Goal: Task Accomplishment & Management: Manage account settings

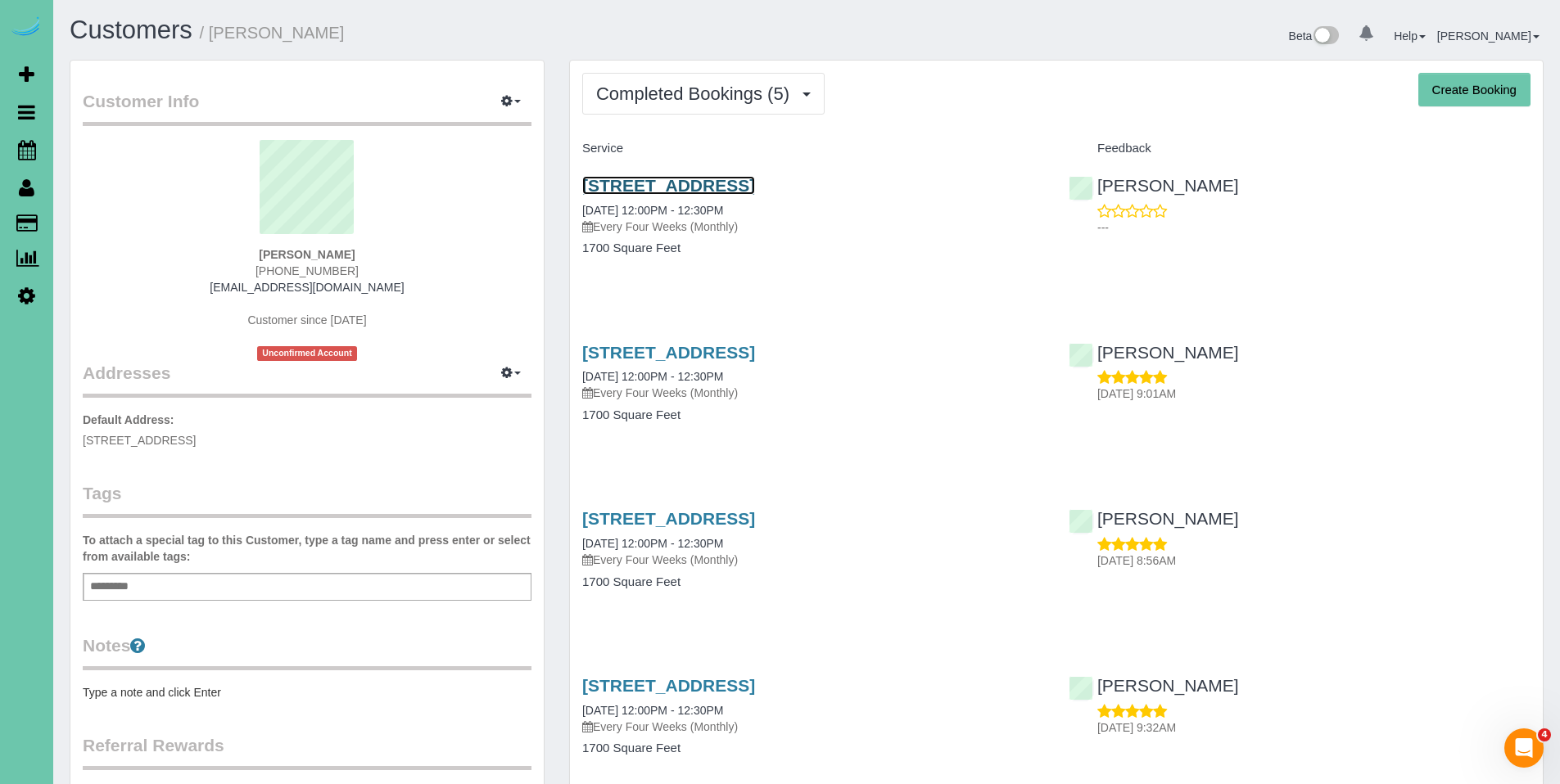
click at [691, 192] on link "[STREET_ADDRESS]" at bounding box center [668, 186] width 173 height 19
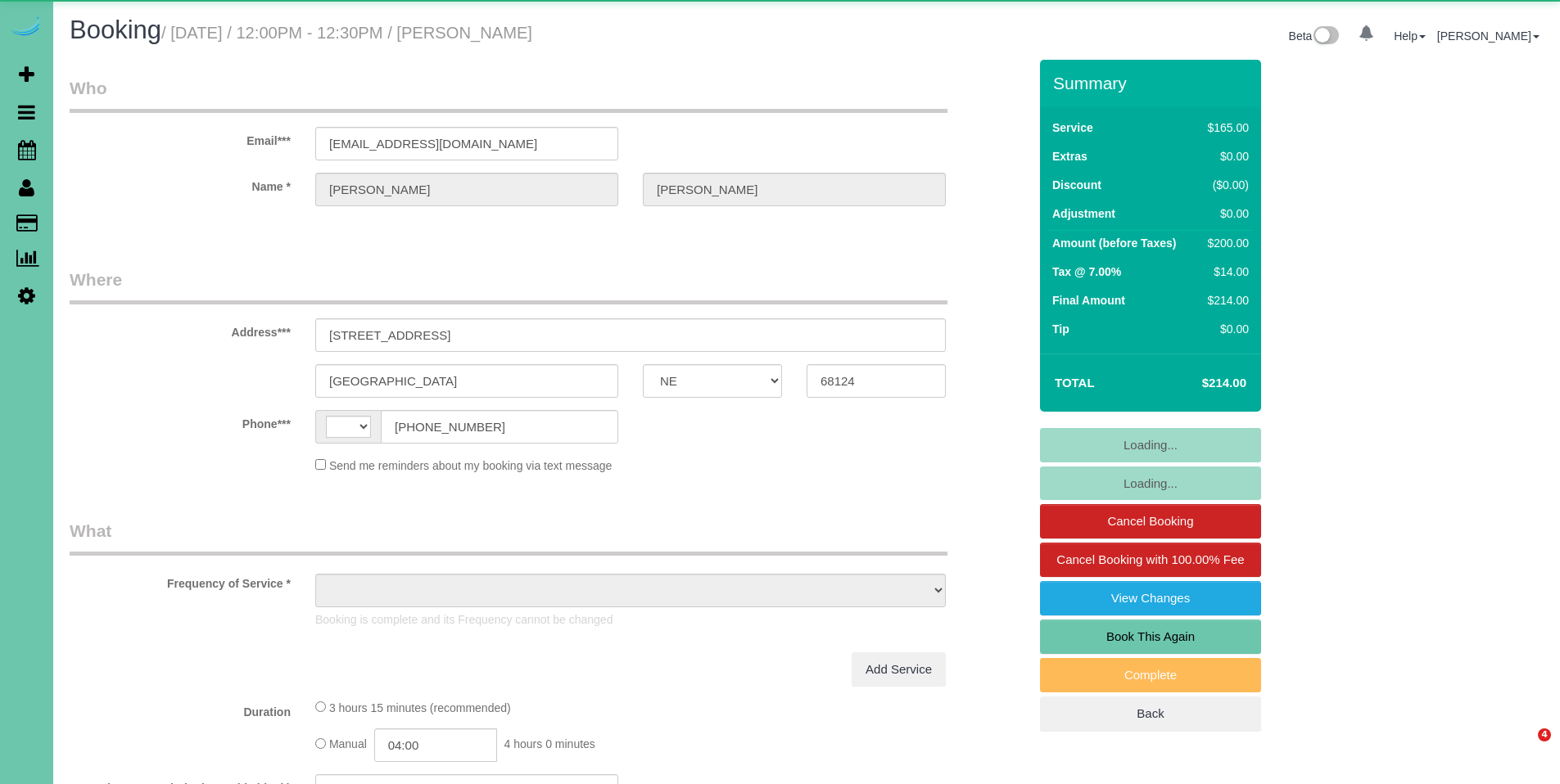
select select "NE"
select select "string:US"
select select "object:655"
select select "string:fspay-b6a52dc7-fca4-40de-8d07-a68965007467"
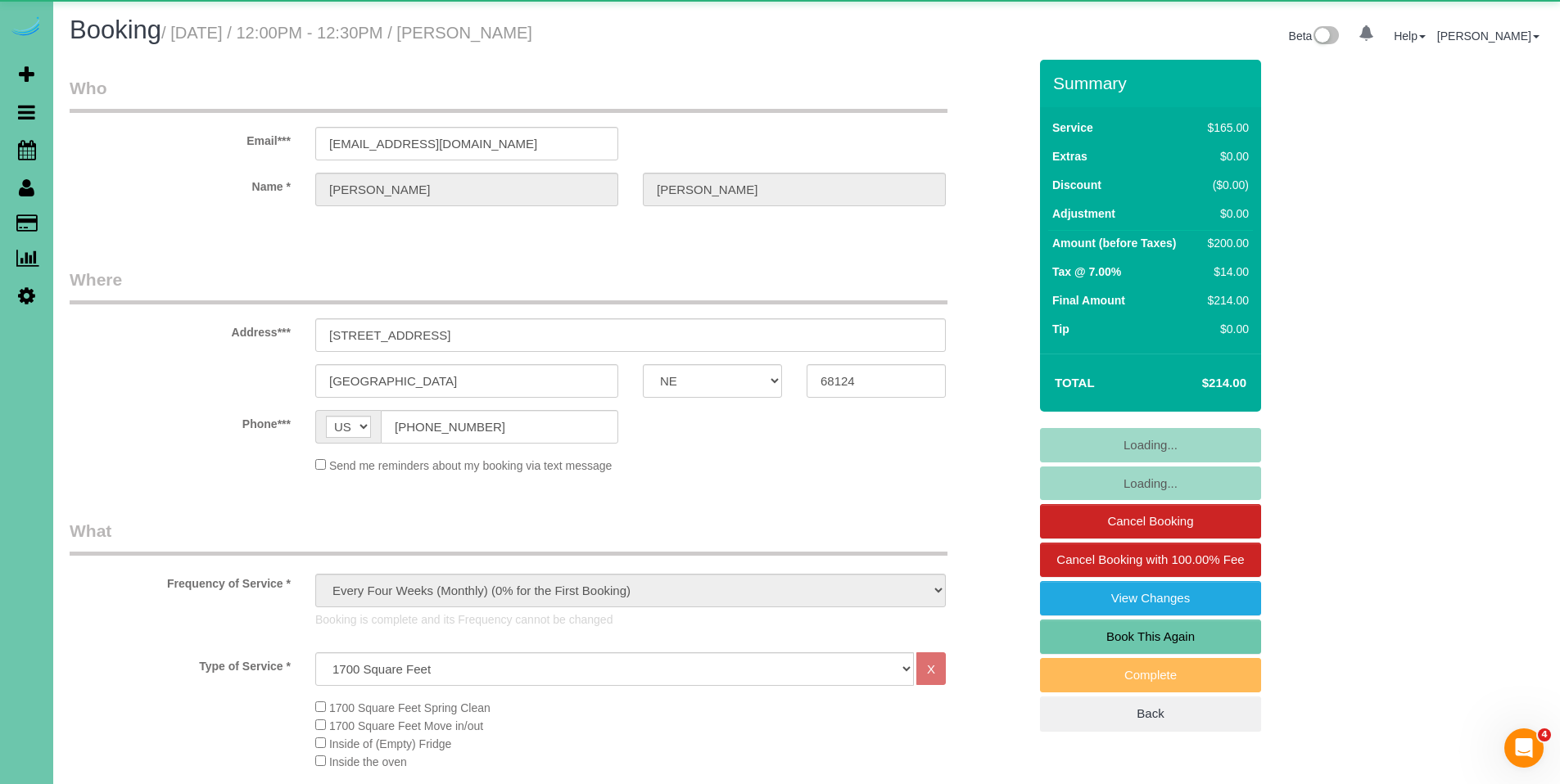
select select "object:659"
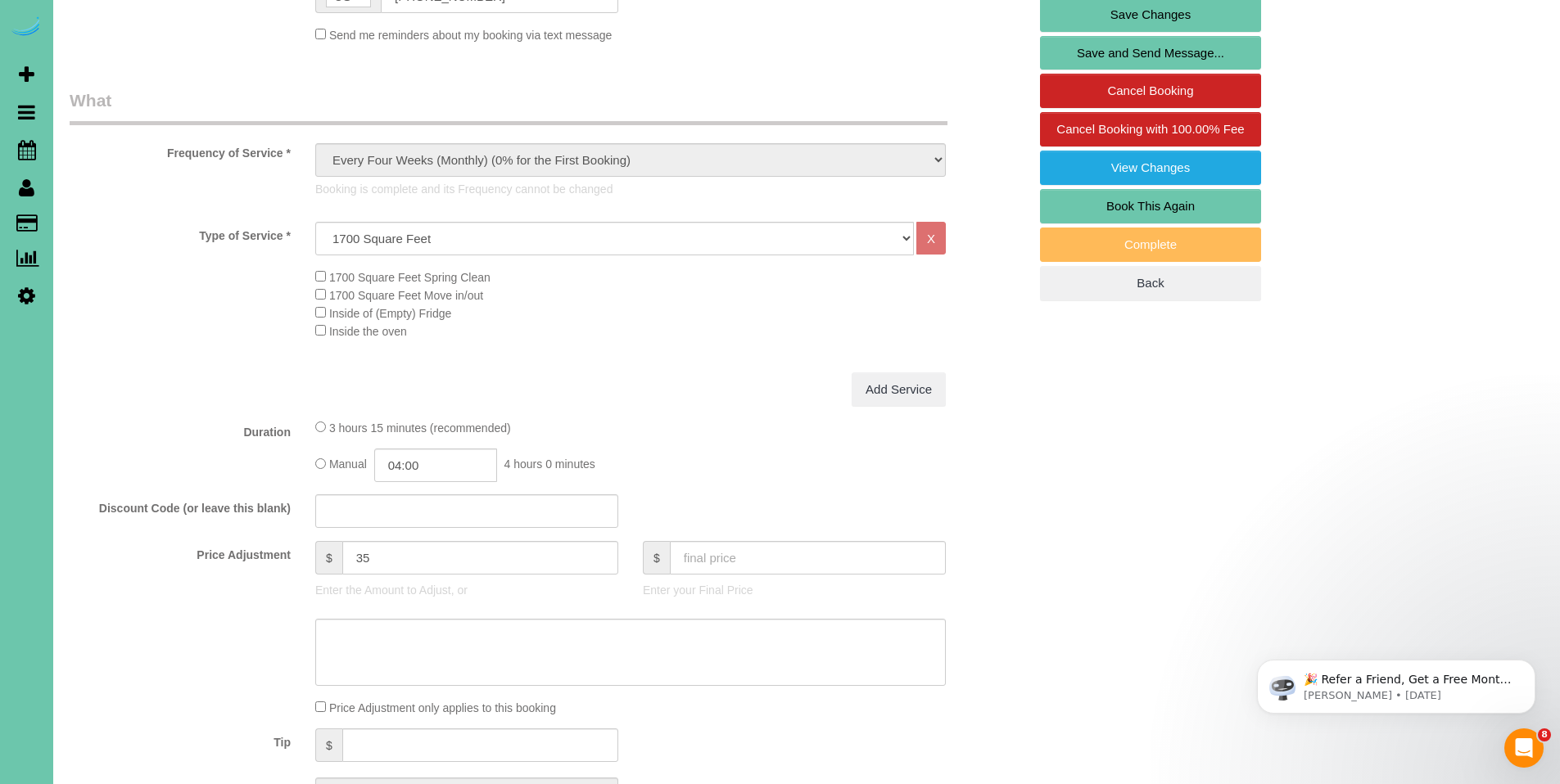
scroll to position [454, 0]
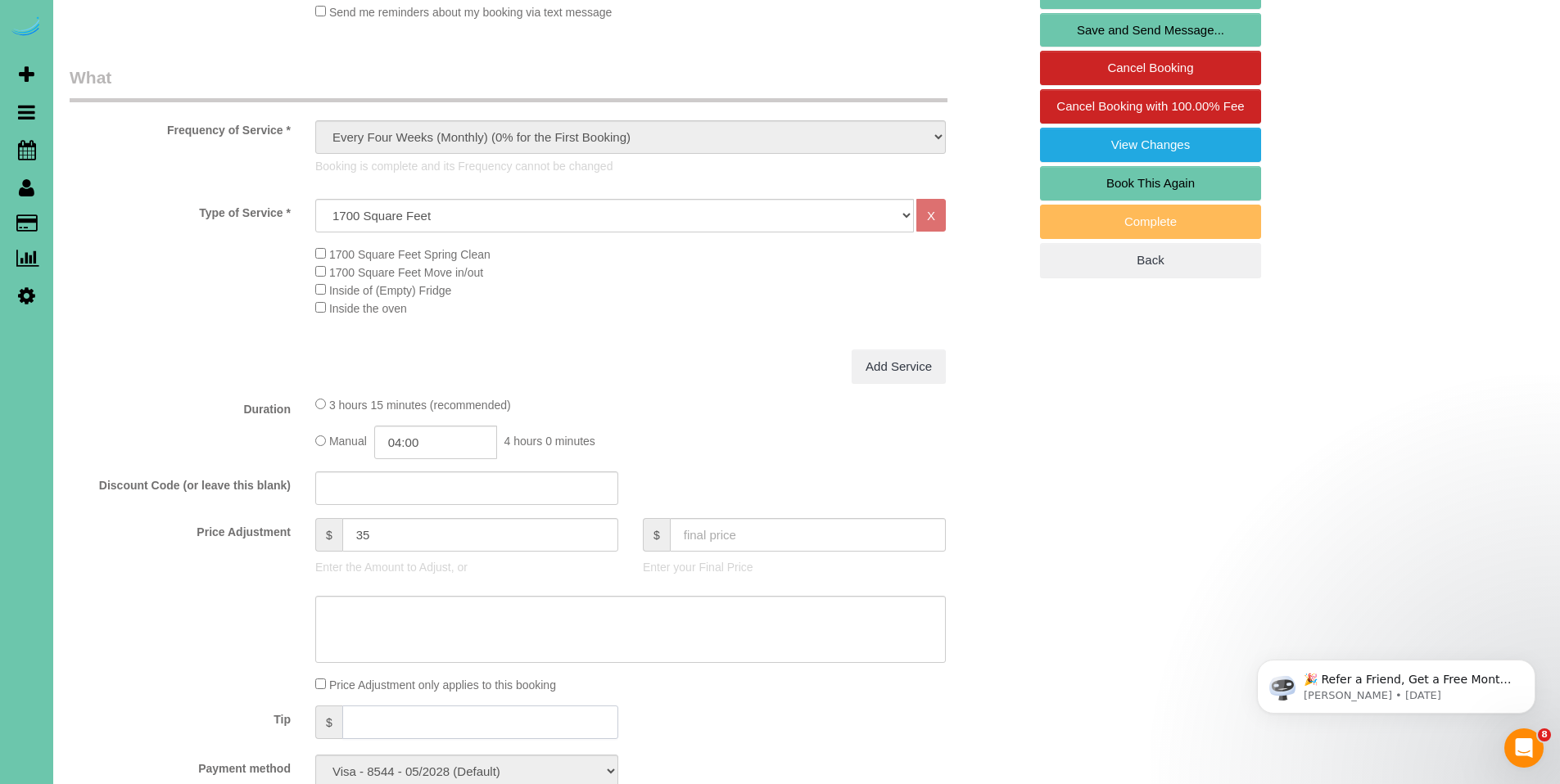
click at [511, 723] on input "text" at bounding box center [480, 723] width 276 height 34
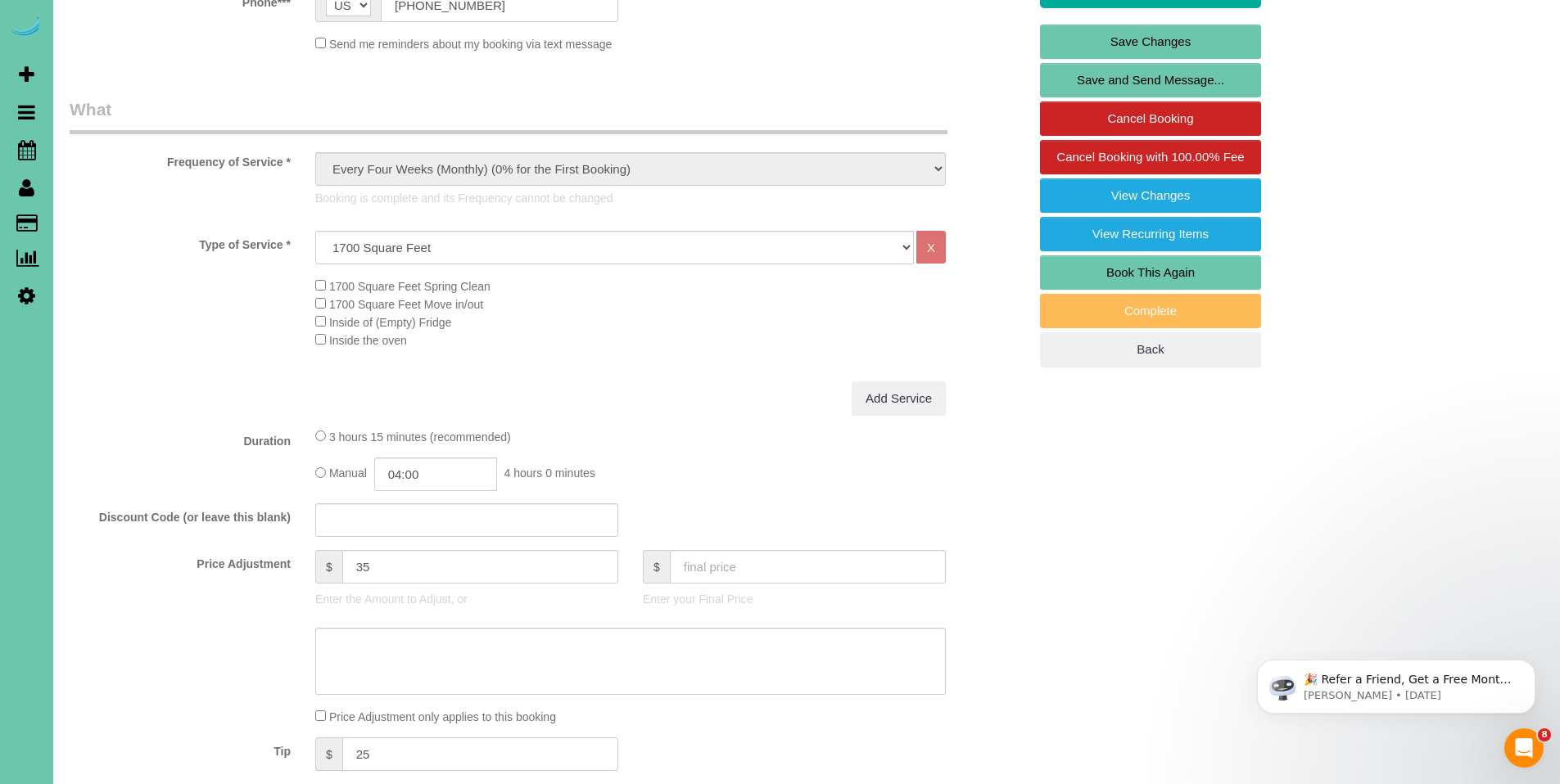
scroll to position [398, 0]
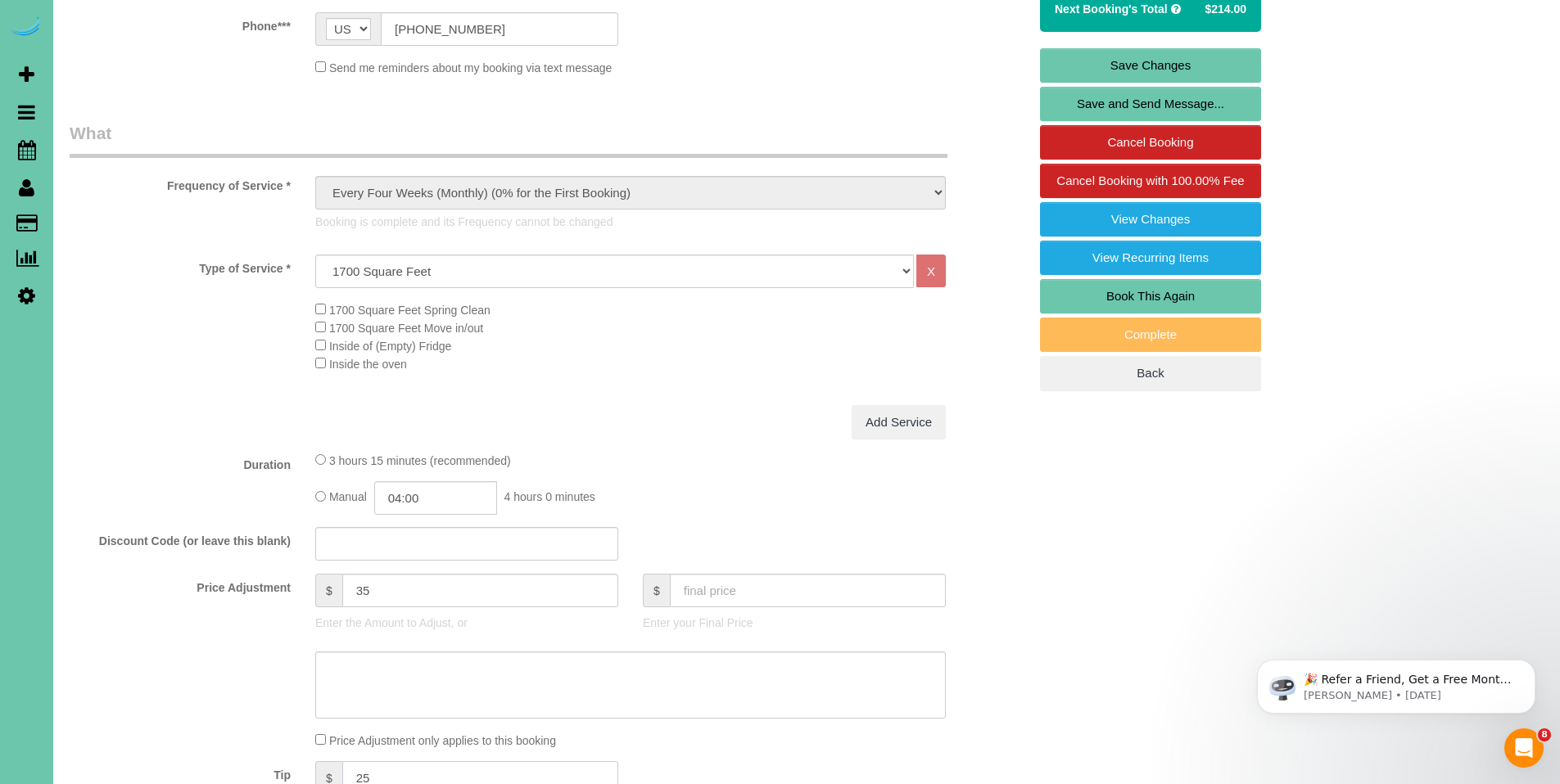
type input "25"
click at [1161, 59] on link "Save Changes" at bounding box center [1150, 65] width 221 height 34
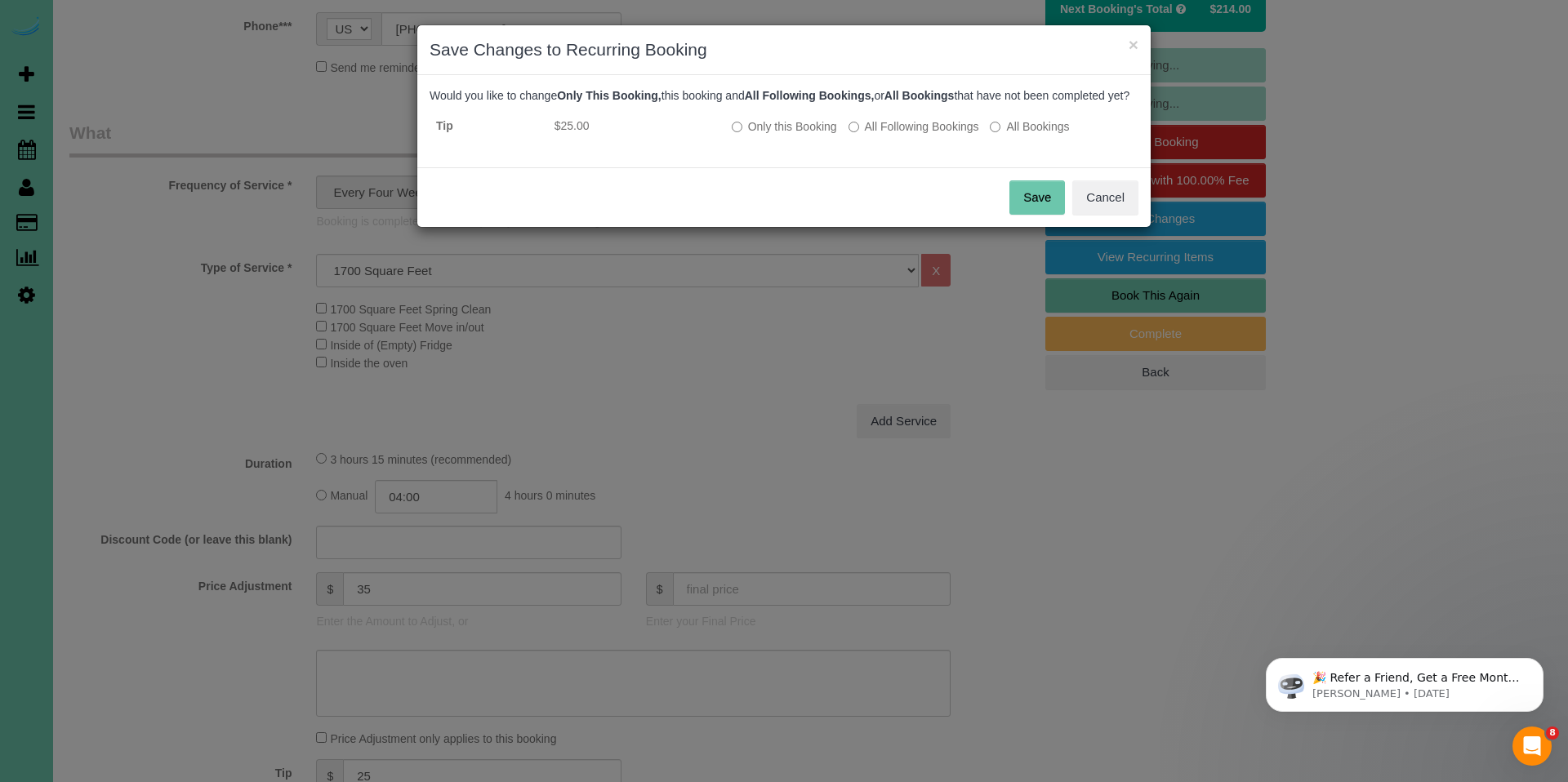
click at [1028, 208] on button "Save" at bounding box center [1036, 198] width 56 height 34
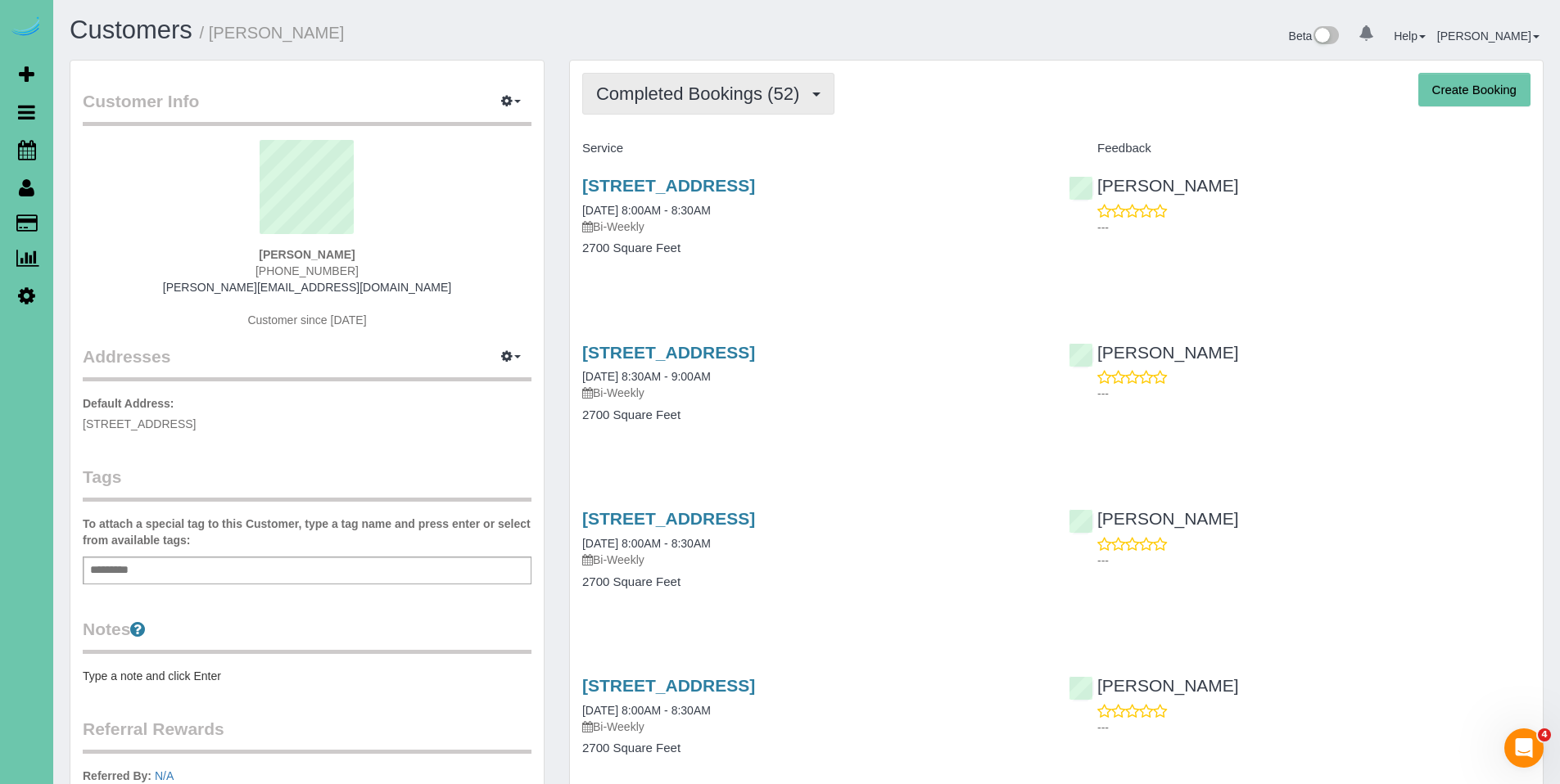
click at [703, 93] on span "Completed Bookings (52)" at bounding box center [702, 93] width 211 height 21
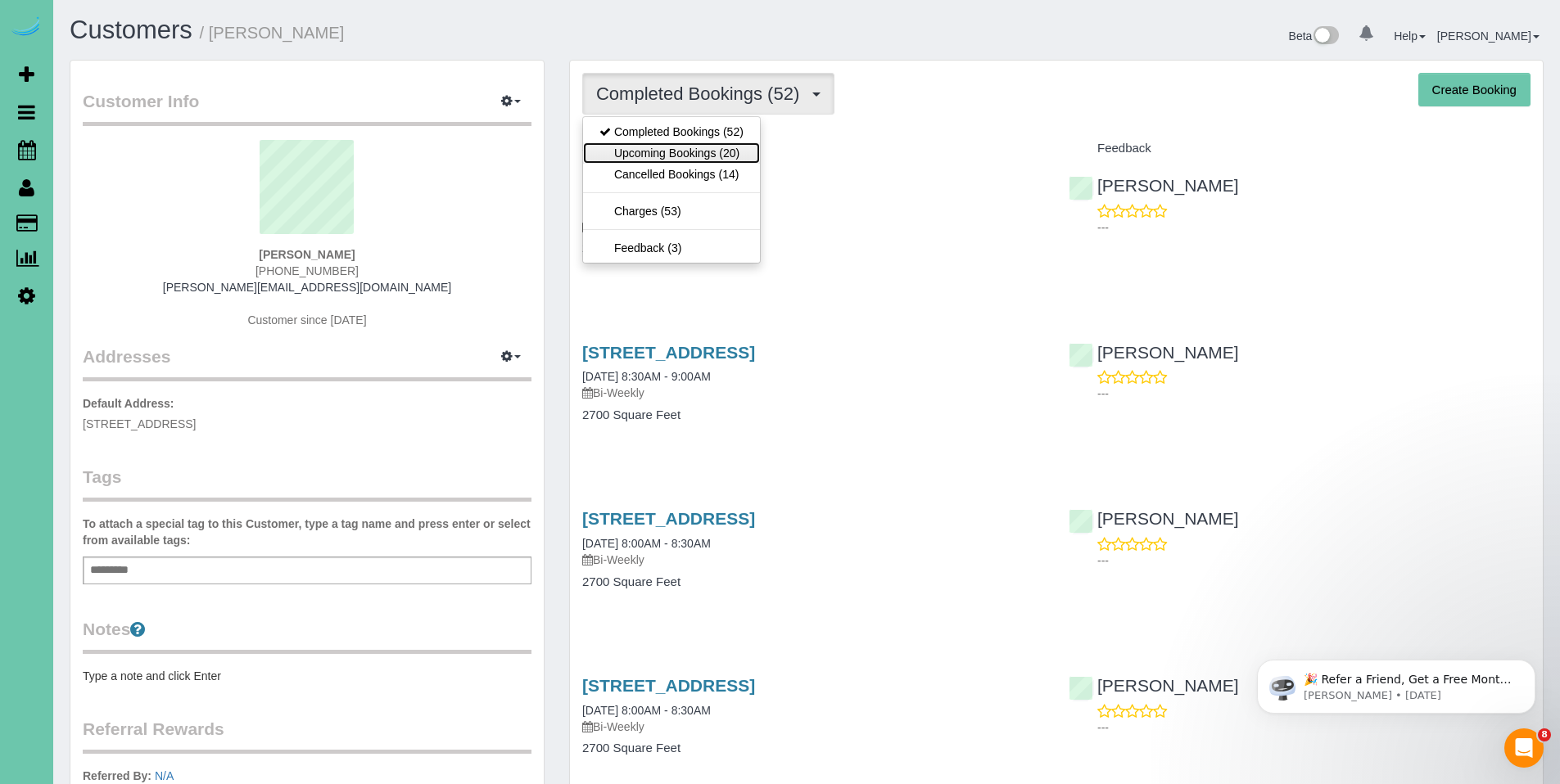
click at [673, 148] on link "Upcoming Bookings (20)" at bounding box center [671, 153] width 176 height 22
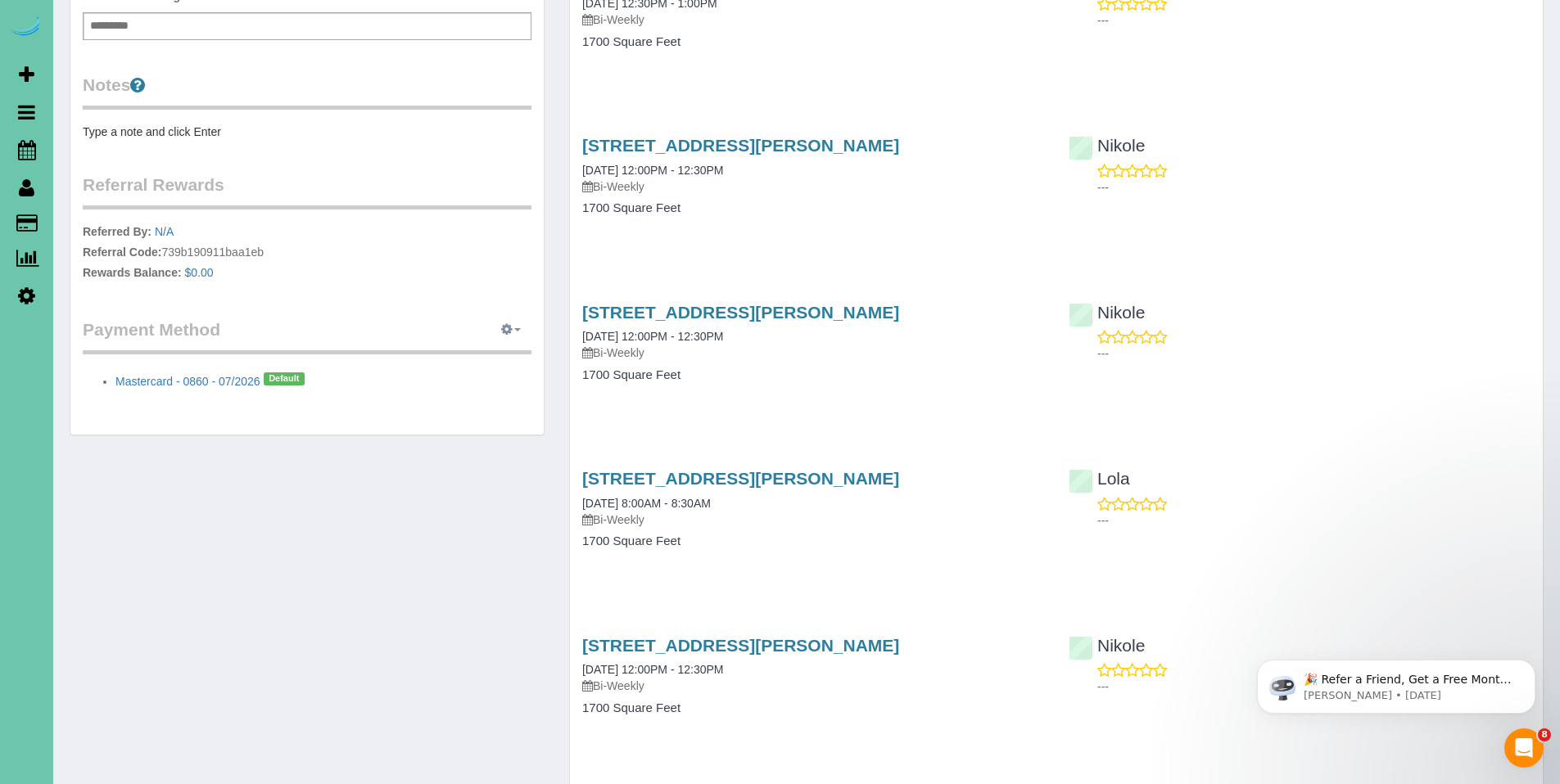
click at [508, 330] on icon "button" at bounding box center [507, 329] width 11 height 9
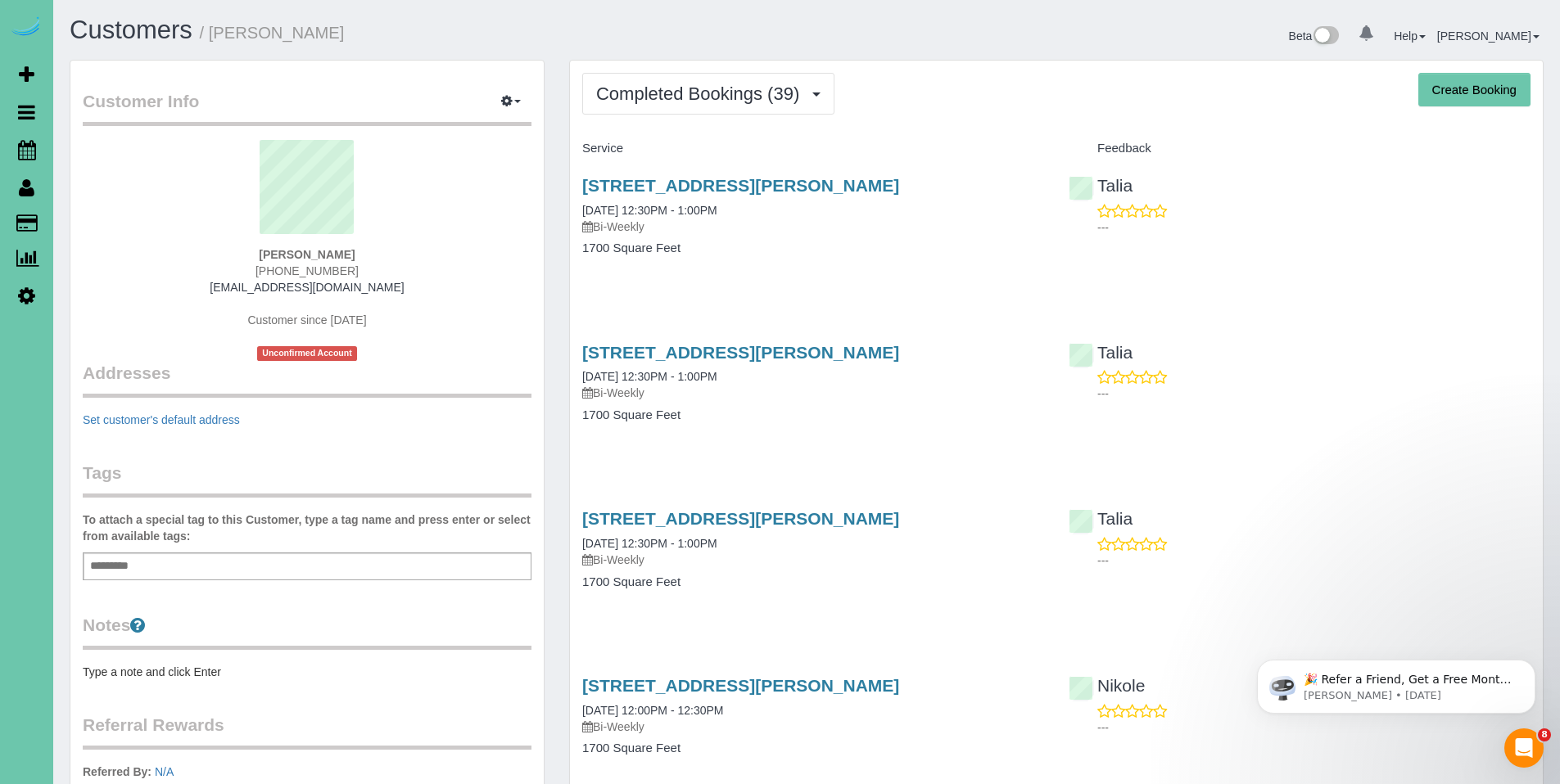
scroll to position [525, 0]
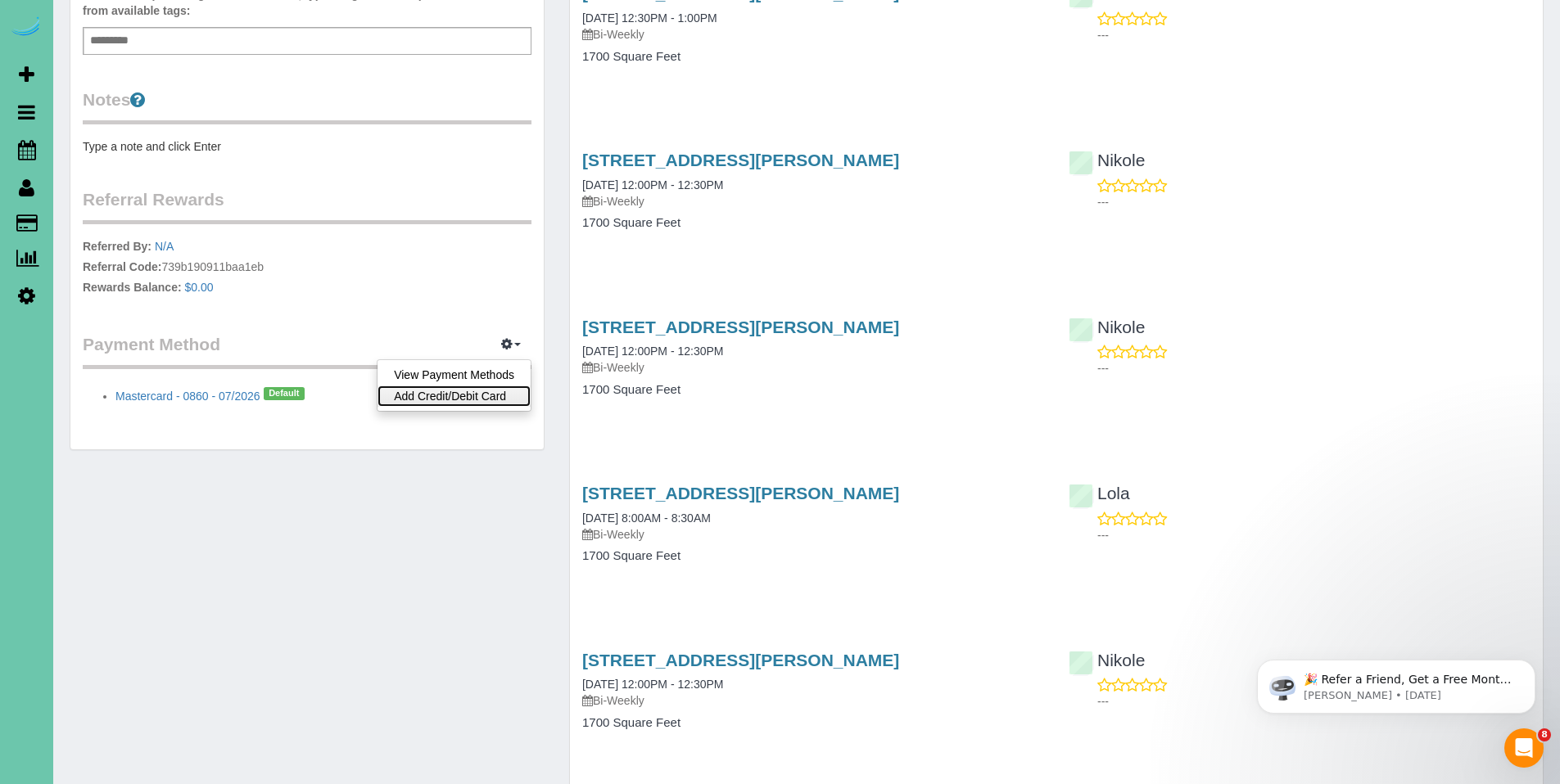
click at [495, 395] on link "Add Credit/Debit Card" at bounding box center [454, 396] width 153 height 22
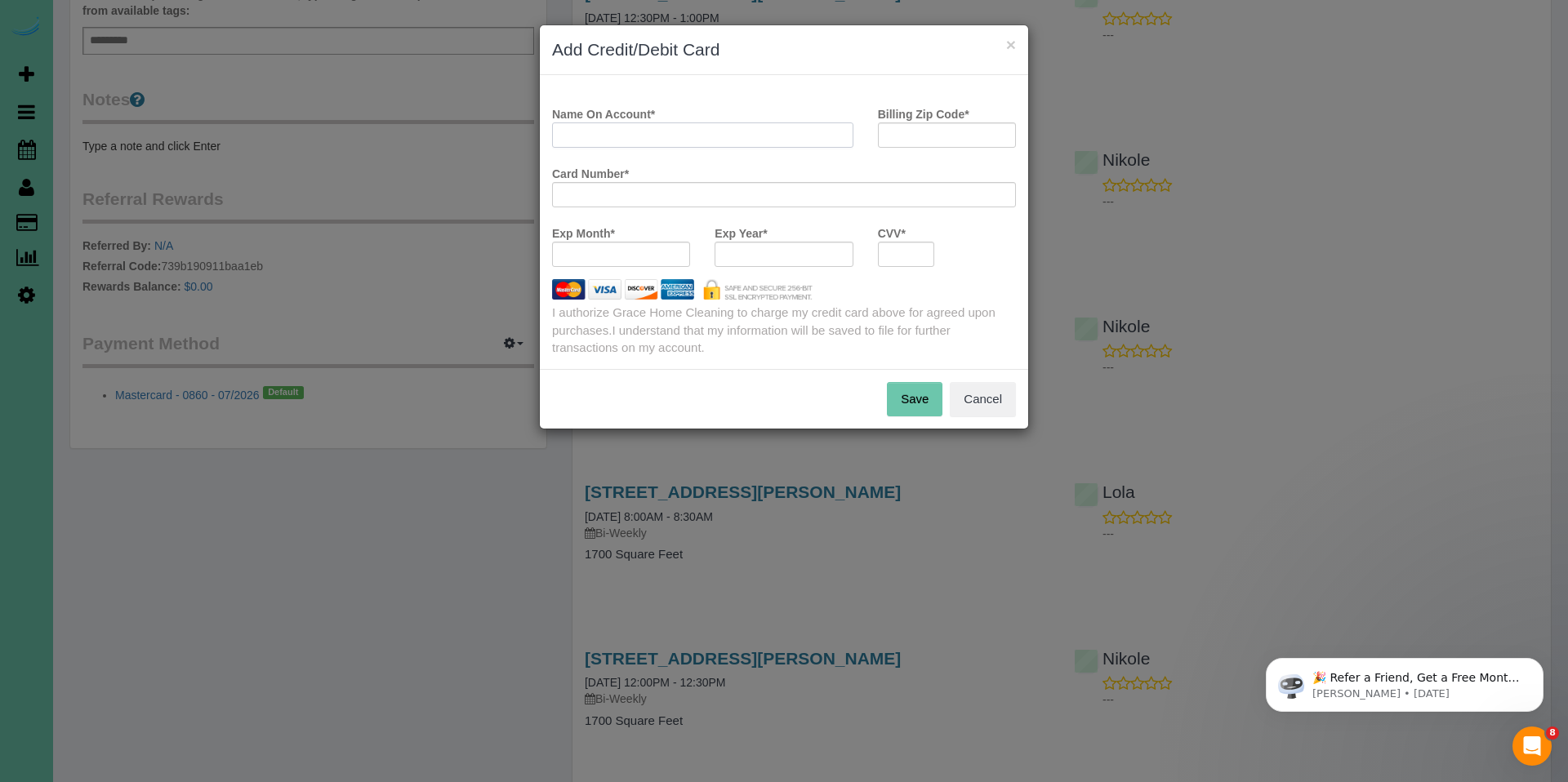
click at [792, 137] on input "Name On Account *" at bounding box center [702, 135] width 301 height 25
click at [996, 404] on button "Cancel" at bounding box center [983, 399] width 66 height 34
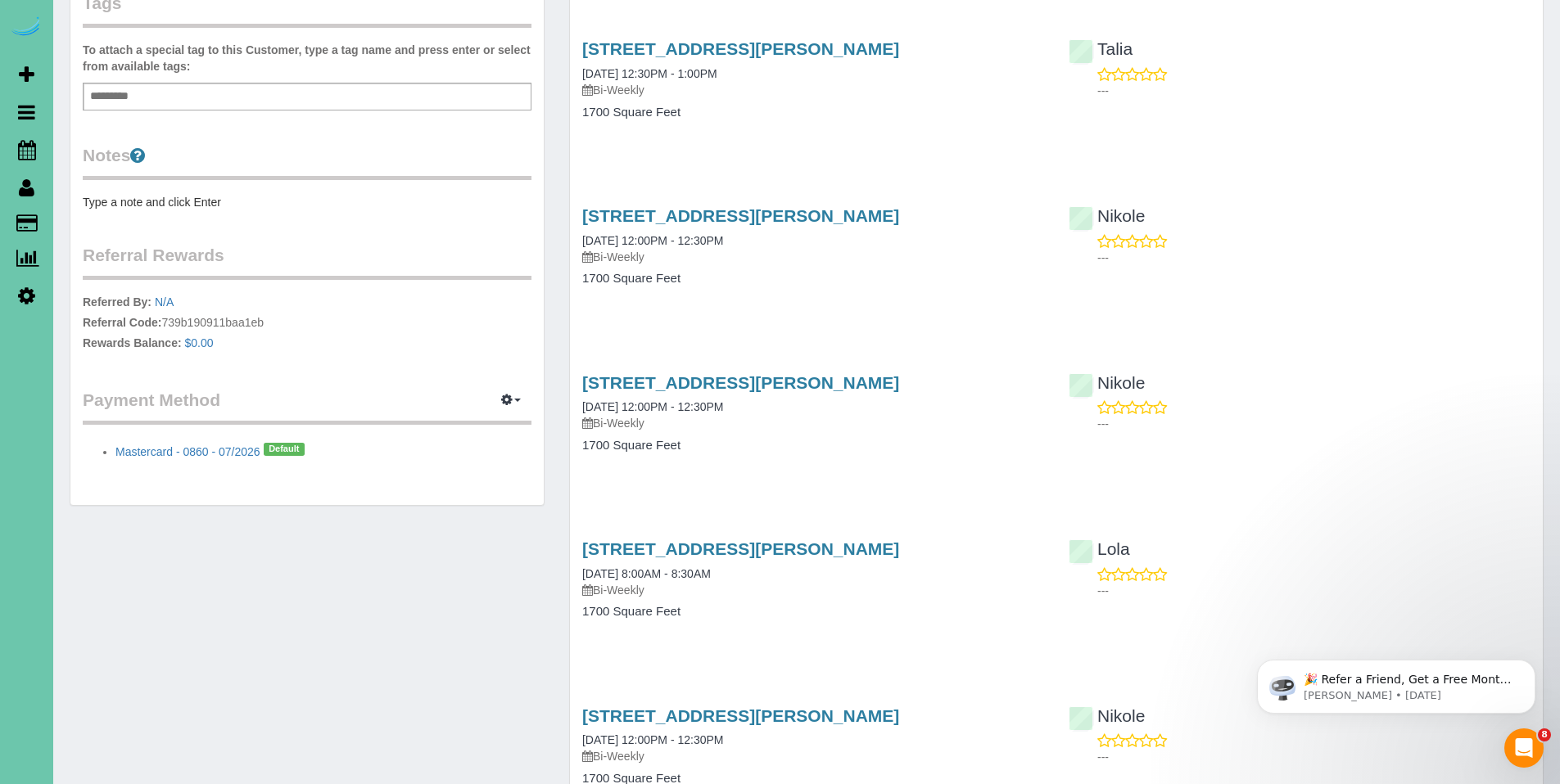
scroll to position [220, 0]
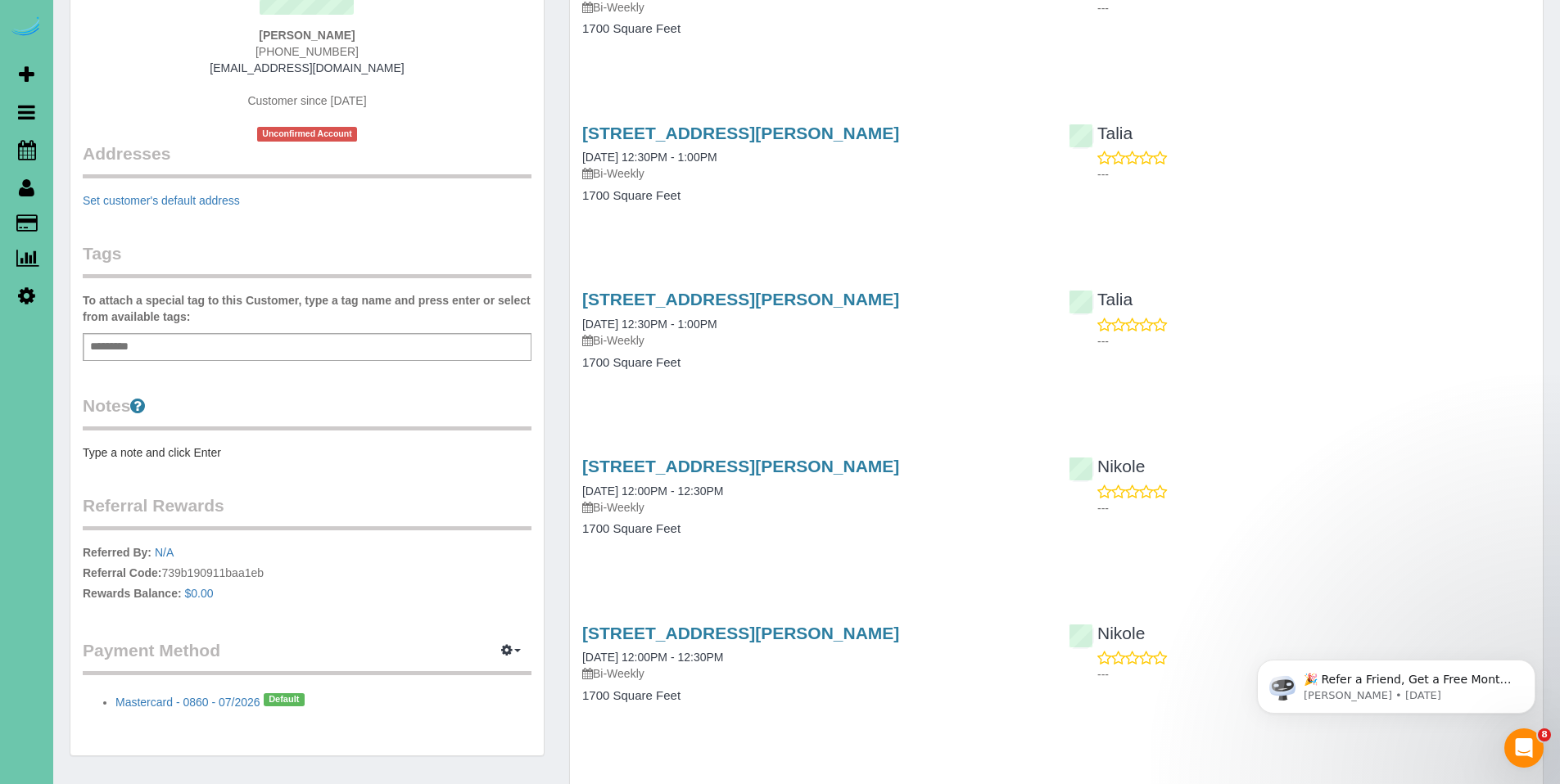
drag, startPoint x: 380, startPoint y: 36, endPoint x: 214, endPoint y: 31, distance: 166.1
click at [214, 31] on div "Denise Allacher 402-651-6178 dlallacher@gmail.com Customer since 2023 Unconfirm…" at bounding box center [307, 31] width 448 height 221
copy strong "Denise Allacher"
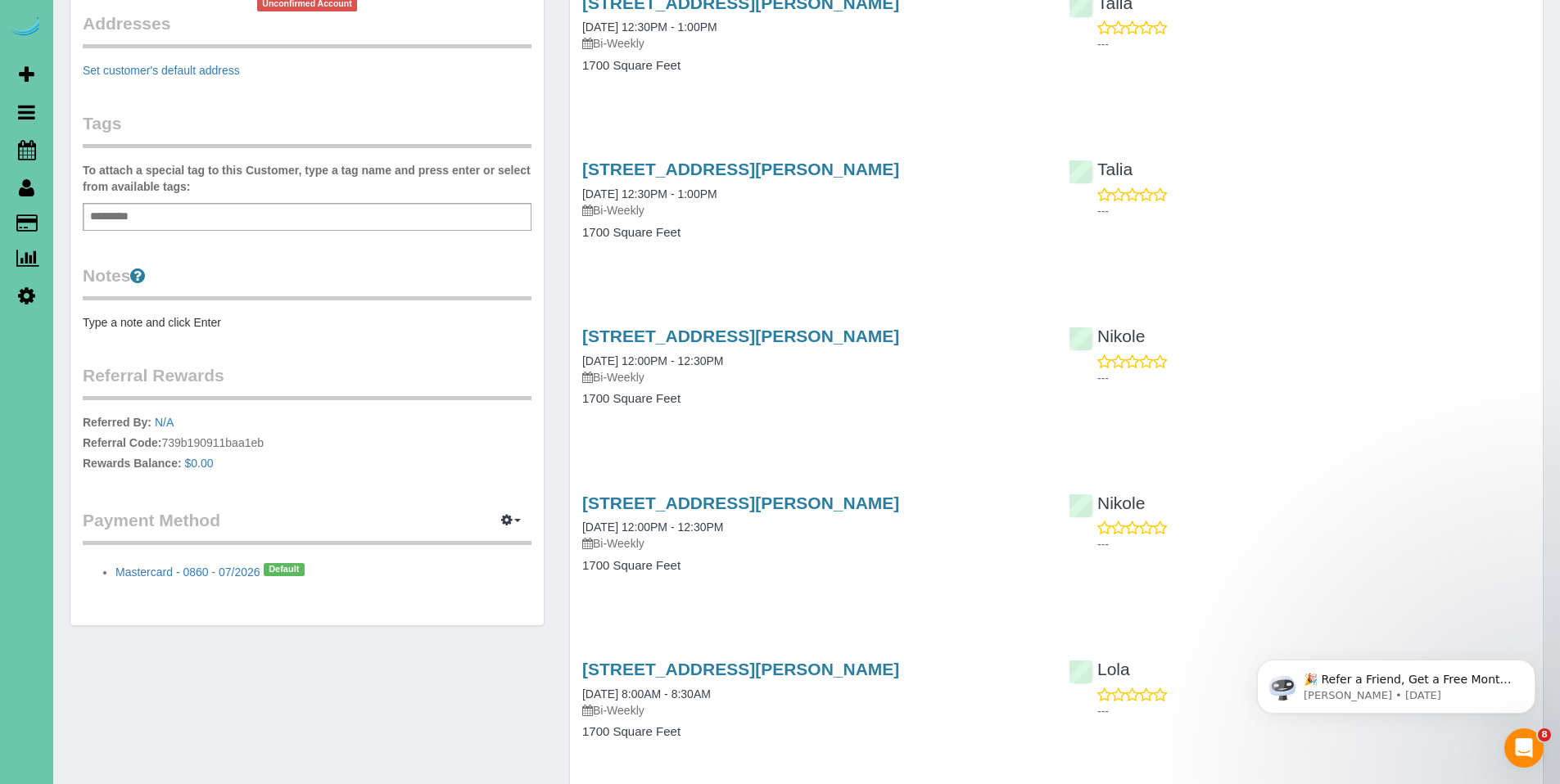
scroll to position [353, 0]
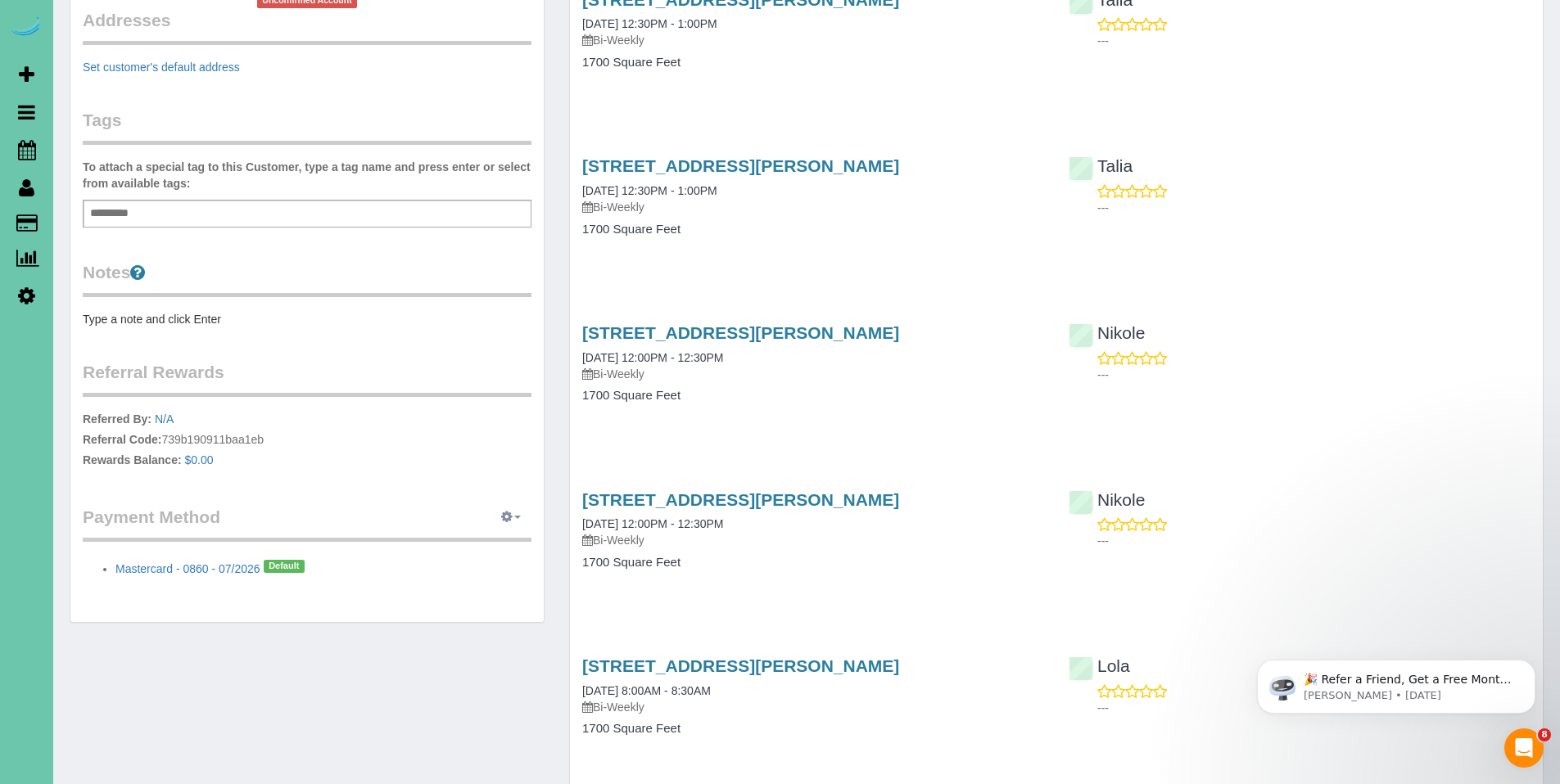
click at [514, 516] on span "button" at bounding box center [517, 517] width 7 height 3
click at [467, 565] on link "Add Credit/Debit Card" at bounding box center [454, 569] width 153 height 22
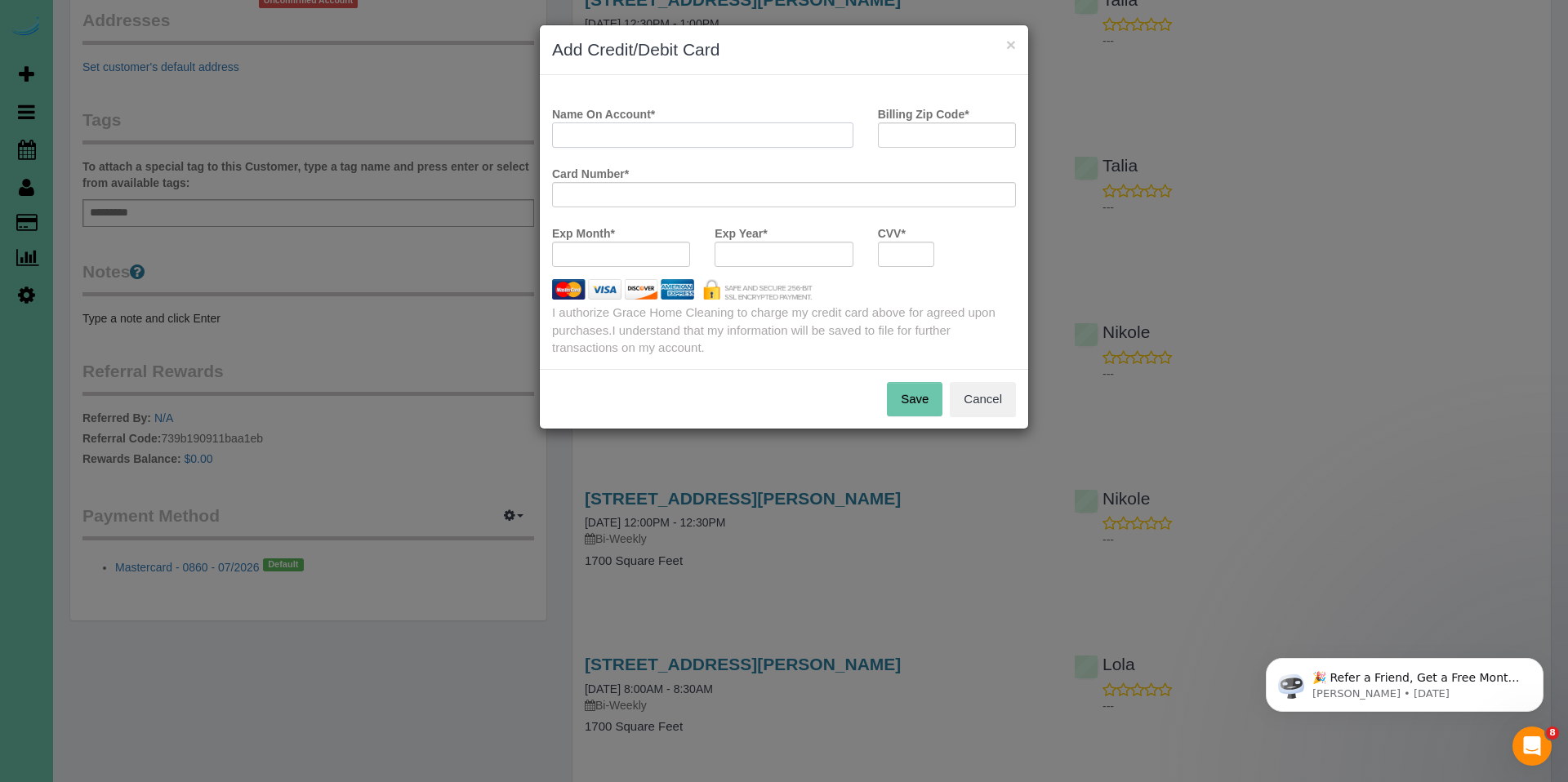
click at [743, 133] on input "Name On Account *" at bounding box center [702, 135] width 301 height 25
paste input "Denise Allacher"
type input "Denise Allacher"
click at [924, 130] on input "Billing Zip Code *" at bounding box center [947, 135] width 138 height 25
drag, startPoint x: 959, startPoint y: 130, endPoint x: 869, endPoint y: 135, distance: 90.1
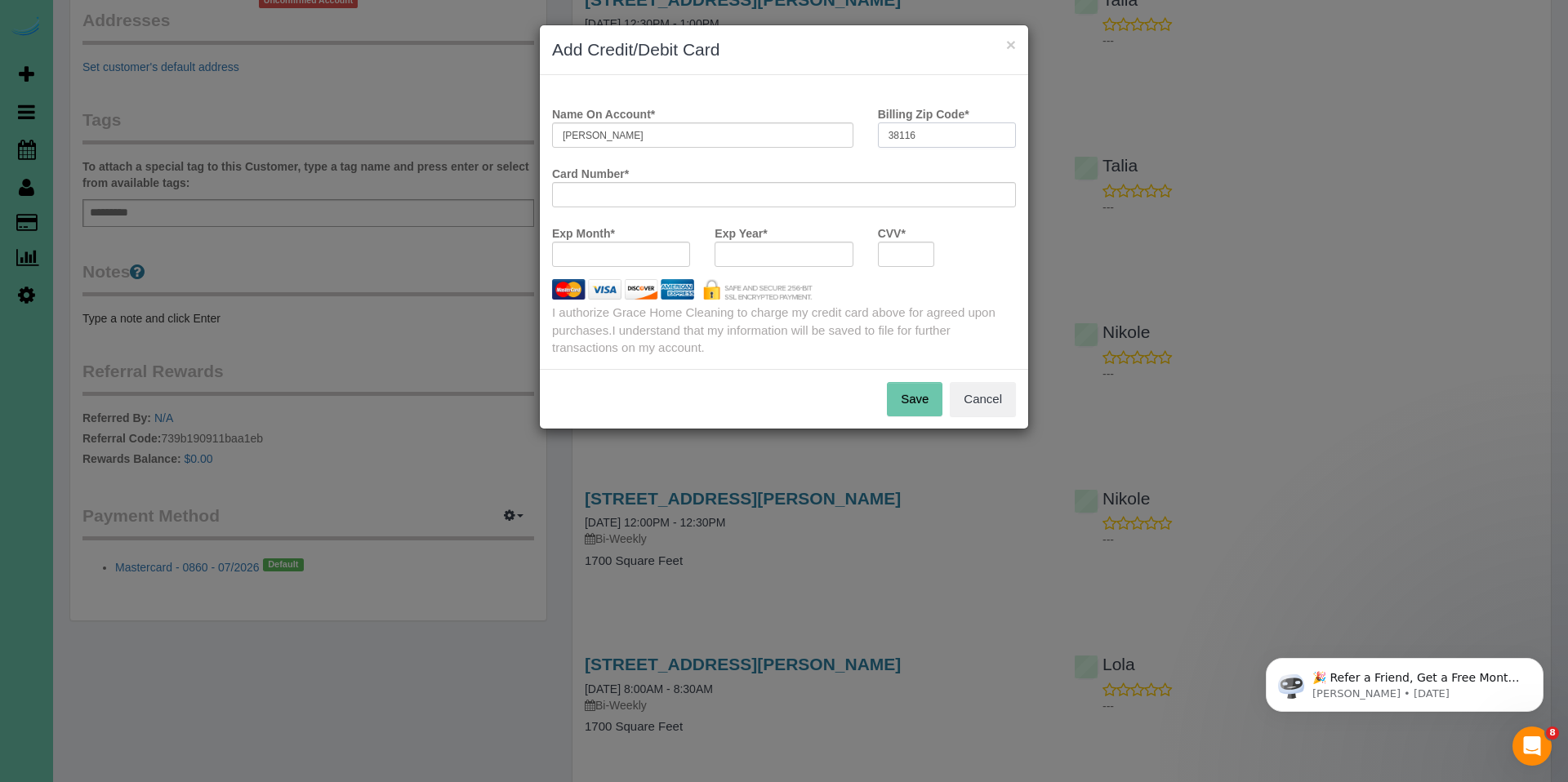
click at [869, 135] on div "Billing Zip Code * 38116" at bounding box center [947, 124] width 163 height 47
type input "6"
type input "68116"
click at [602, 262] on div at bounding box center [620, 254] width 138 height 25
click at [921, 247] on iframe at bounding box center [906, 254] width 36 height 14
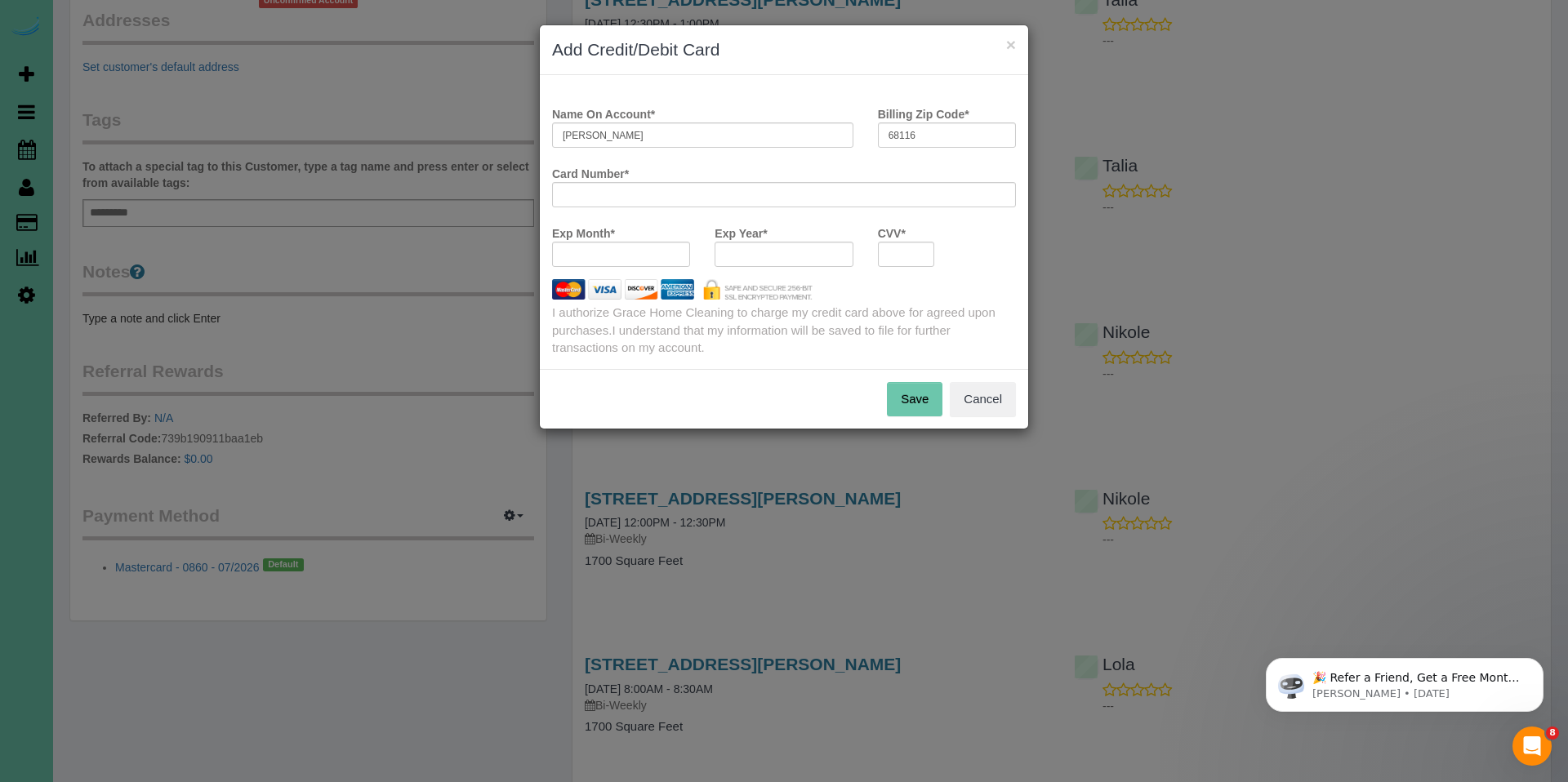
click at [913, 409] on button "Save" at bounding box center [914, 399] width 56 height 34
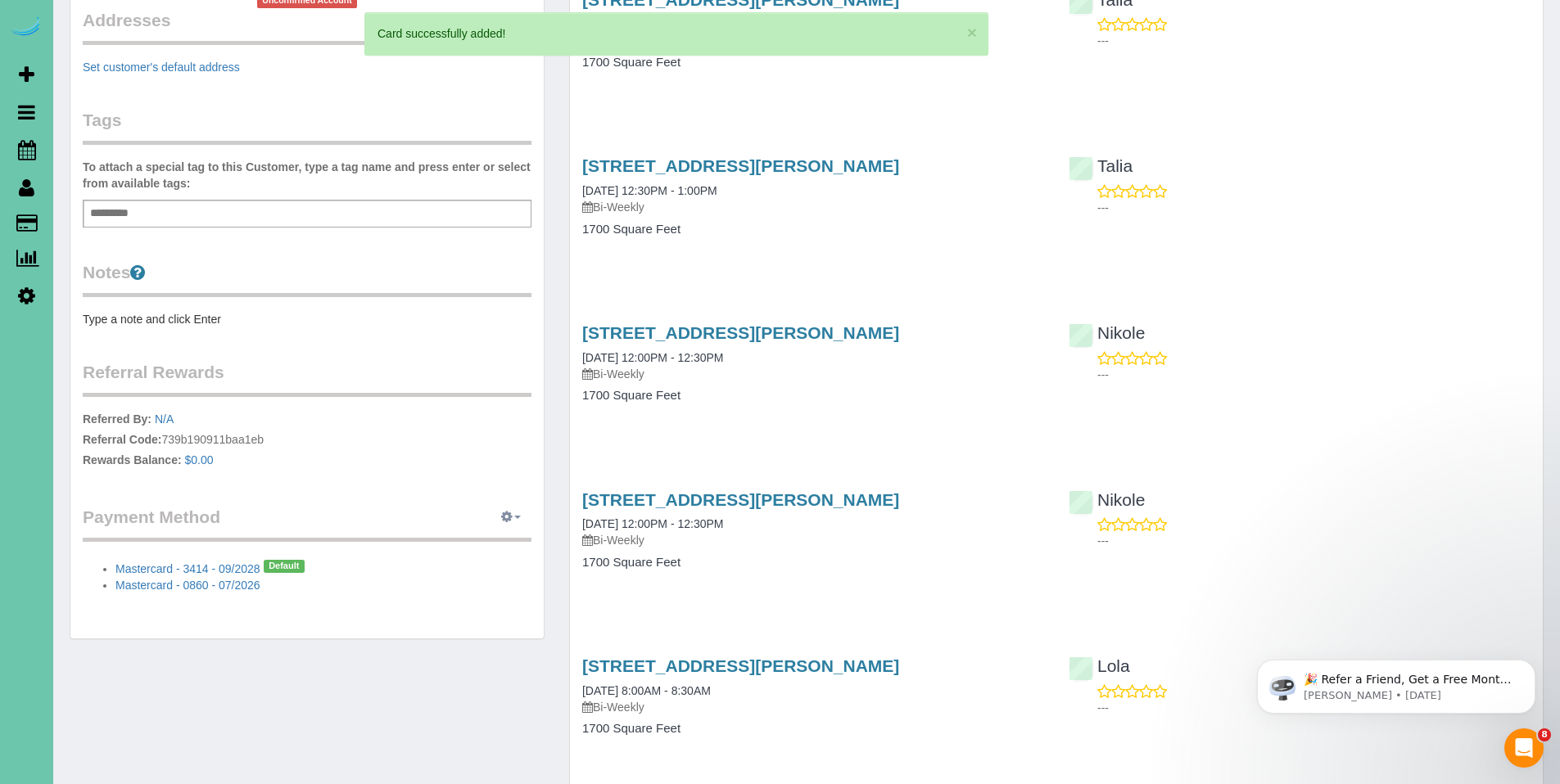
click at [510, 516] on icon "button" at bounding box center [507, 516] width 11 height 9
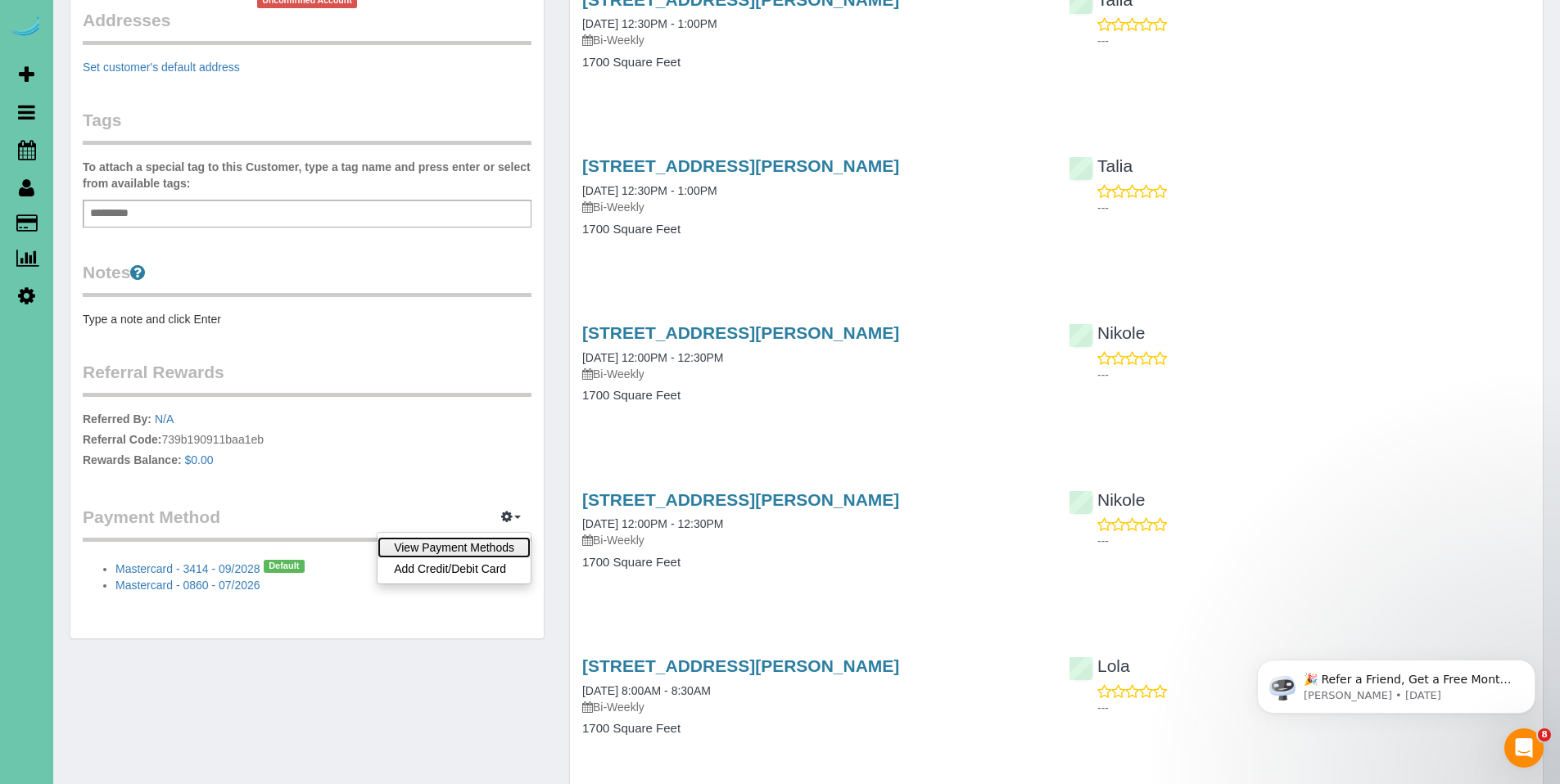
click at [485, 547] on link "View Payment Methods" at bounding box center [454, 547] width 153 height 22
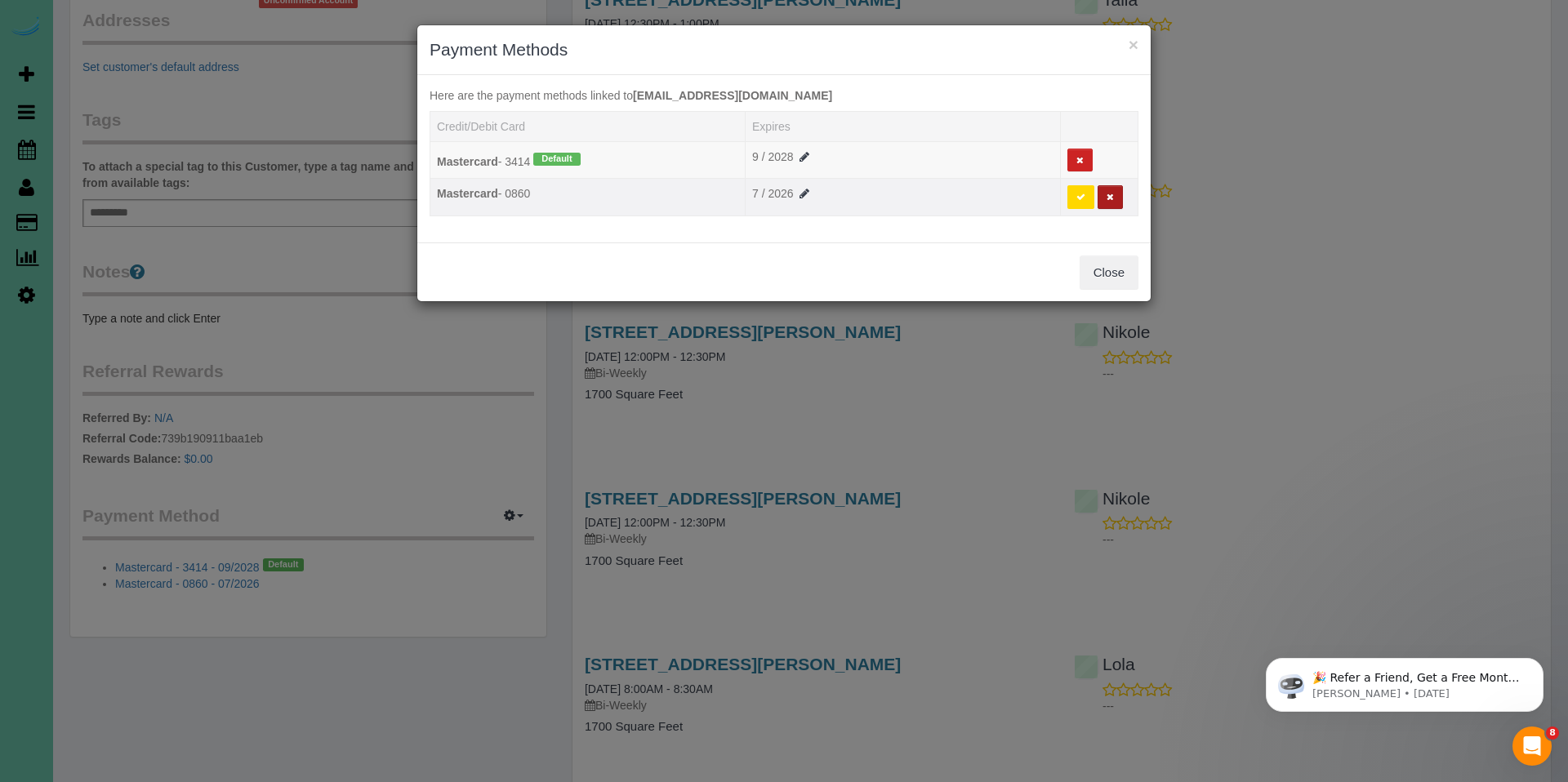
click at [1112, 198] on button at bounding box center [1110, 197] width 25 height 24
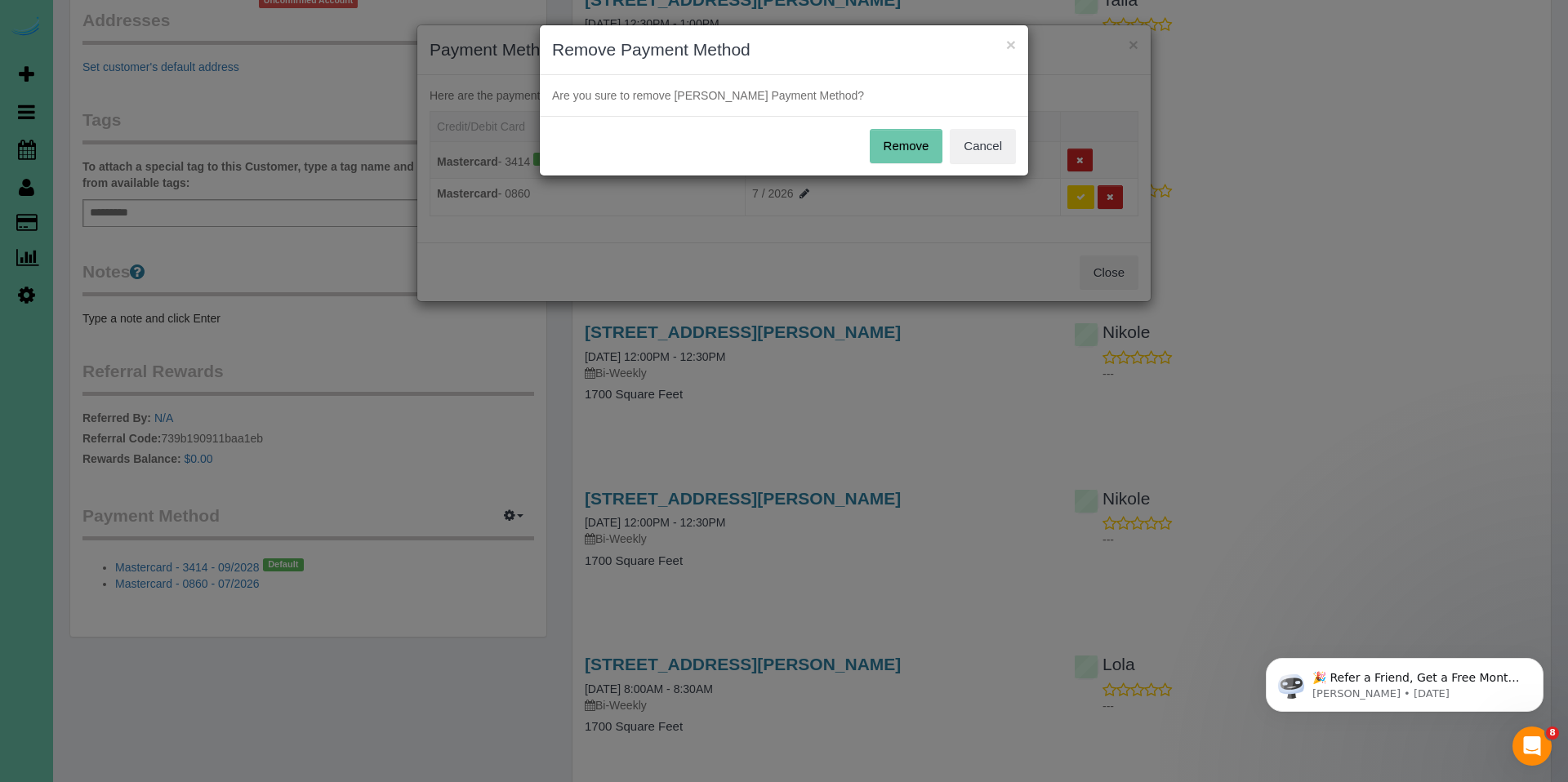
click at [891, 144] on button "Remove" at bounding box center [906, 146] width 73 height 34
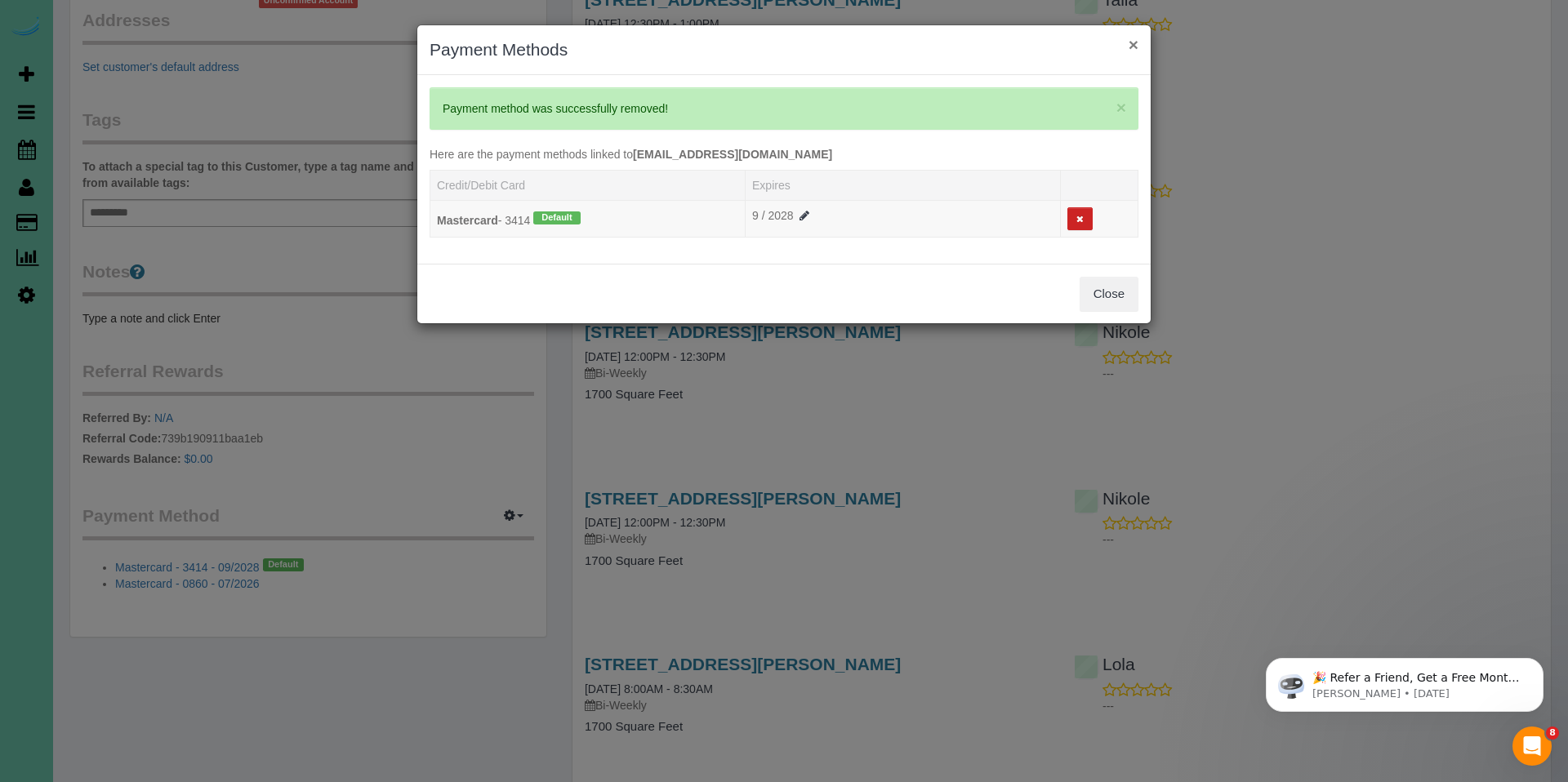
click at [1134, 46] on button "×" at bounding box center [1133, 44] width 9 height 17
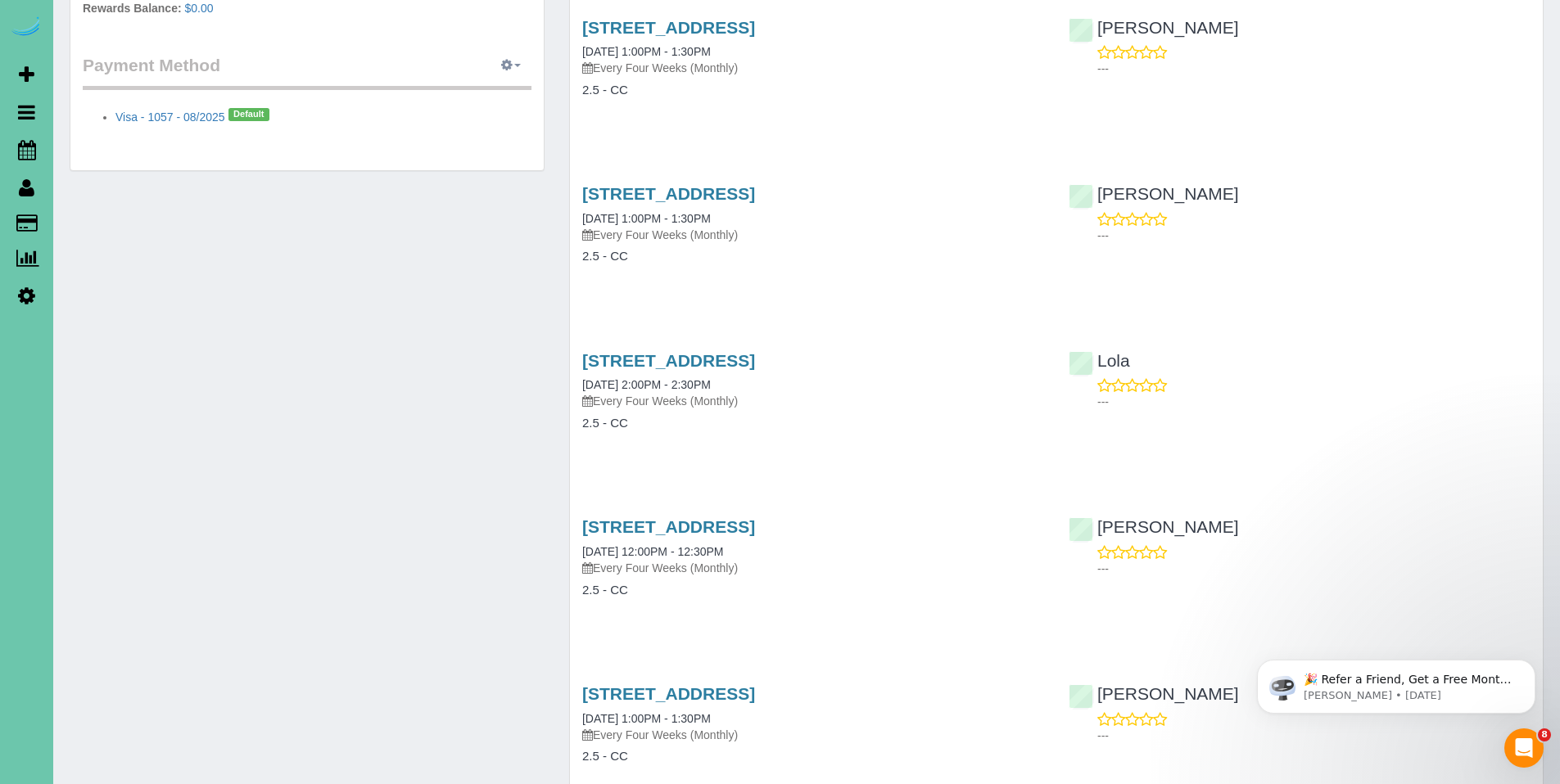
click at [516, 63] on button "button" at bounding box center [511, 65] width 41 height 25
click at [468, 114] on link "Add Credit/Debit Card" at bounding box center [454, 117] width 153 height 22
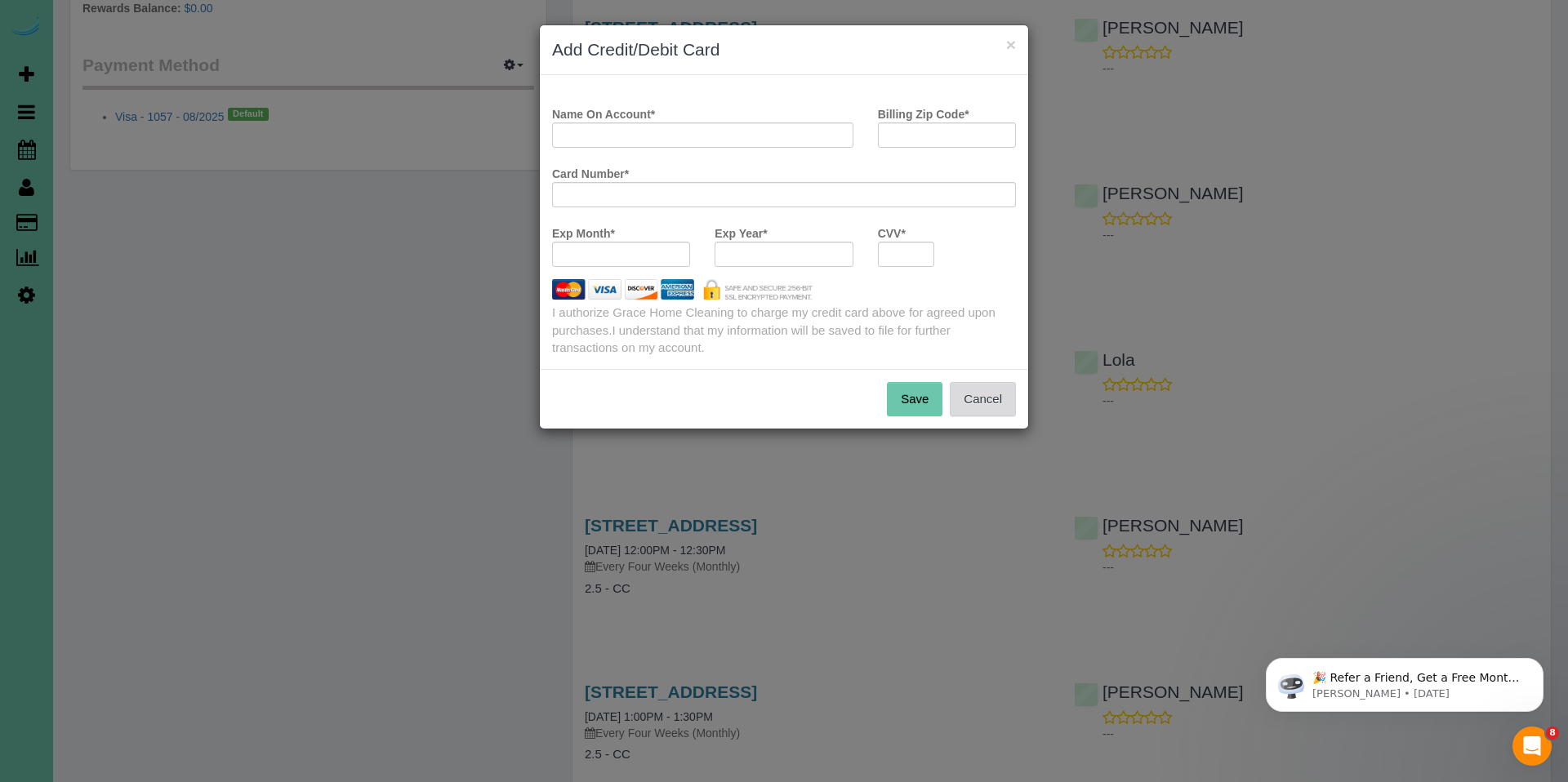
click at [980, 391] on button "Cancel" at bounding box center [983, 399] width 66 height 34
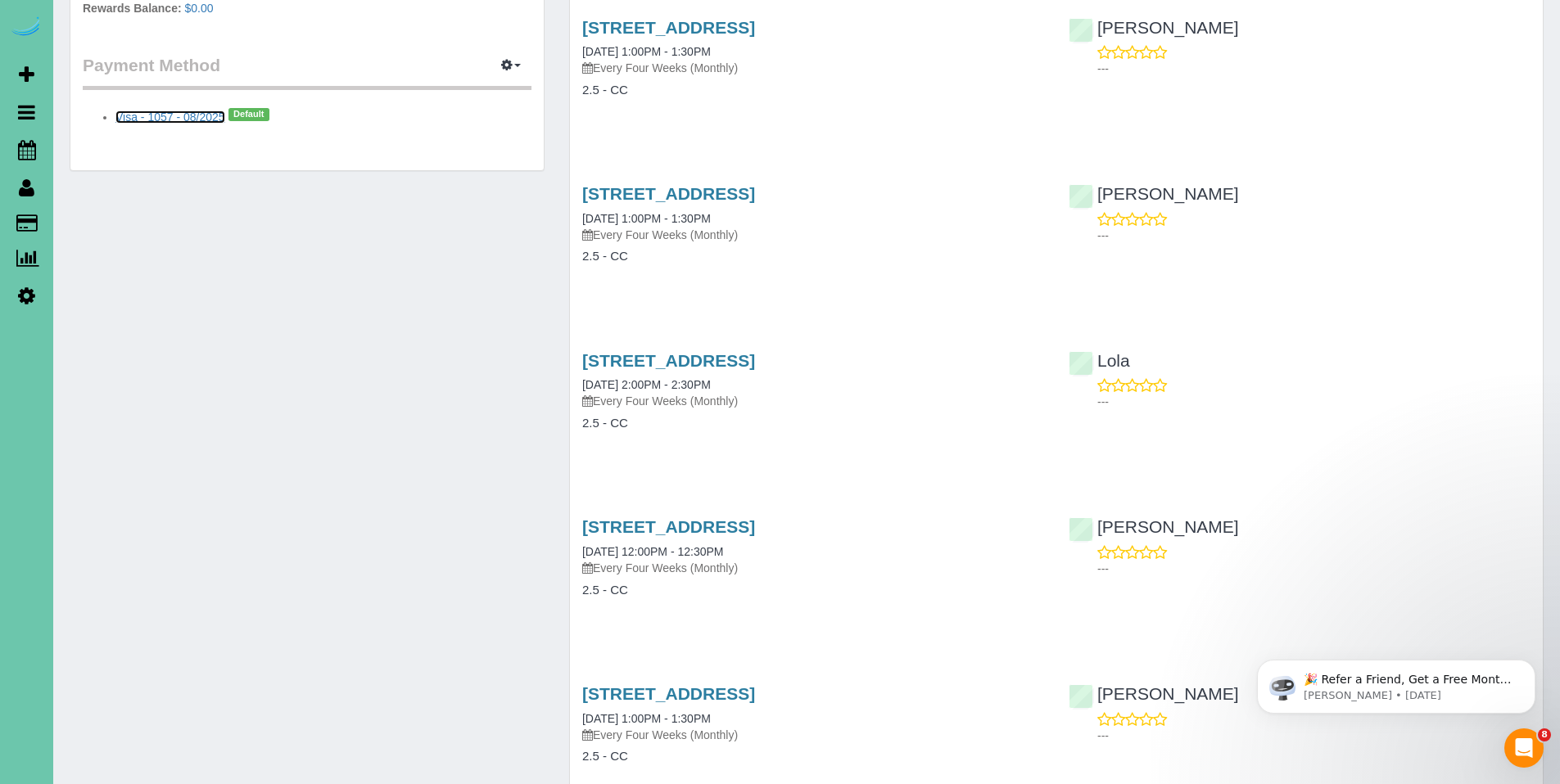
click at [194, 122] on link "Visa - 1057 - 08/2025" at bounding box center [170, 117] width 109 height 13
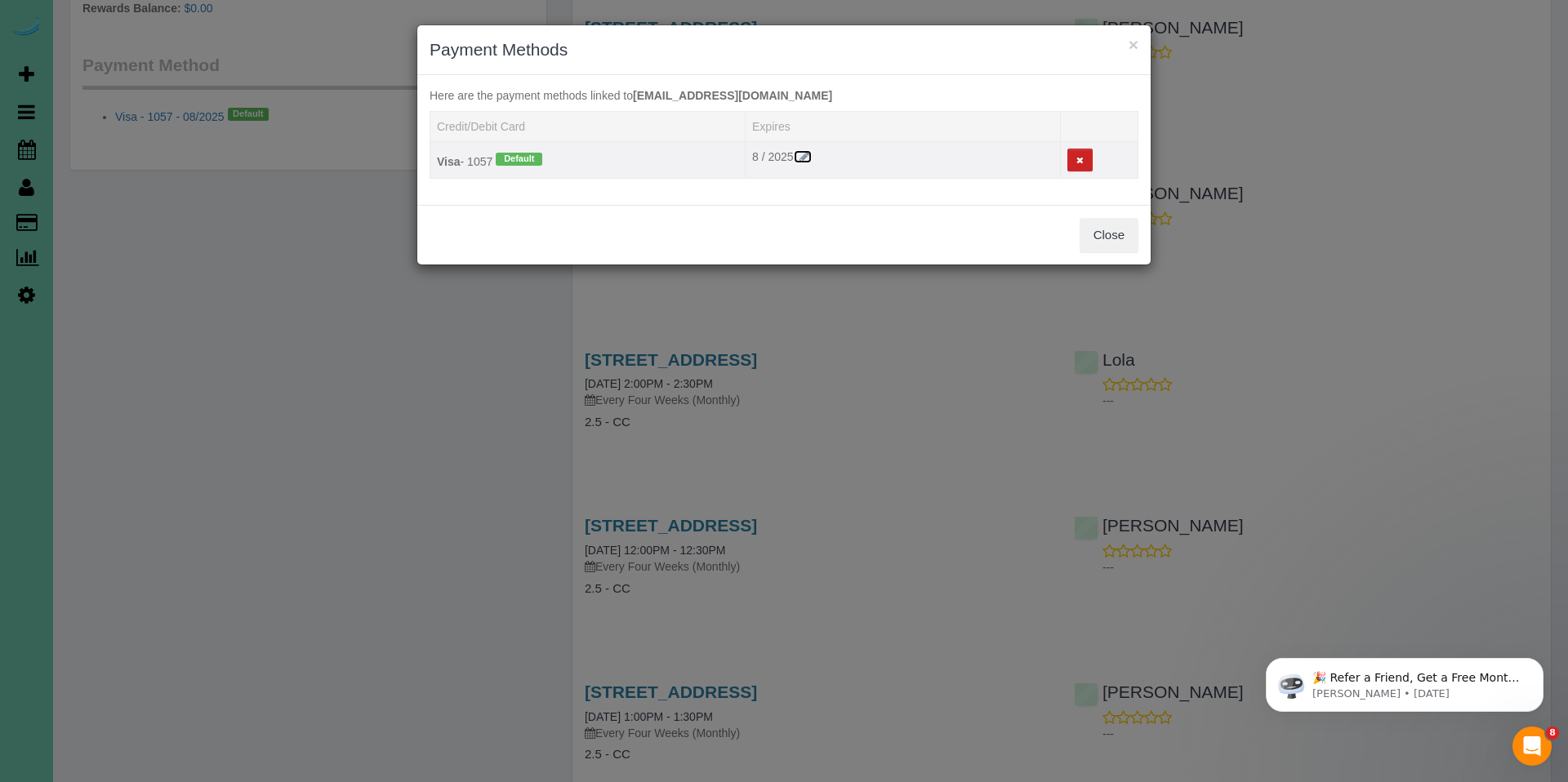
click at [803, 152] on icon at bounding box center [805, 157] width 15 height 11
click at [854, 156] on select "2025 2026 2027 2028 2029 2030 2031 2032 2033 2034" at bounding box center [834, 161] width 59 height 25
select select "string:2029"
click at [805, 149] on select "2025 2026 2027 2028 2029 2030 2031 2032 2033 2034" at bounding box center [834, 161] width 59 height 25
click at [894, 160] on button "Save" at bounding box center [888, 161] width 43 height 25
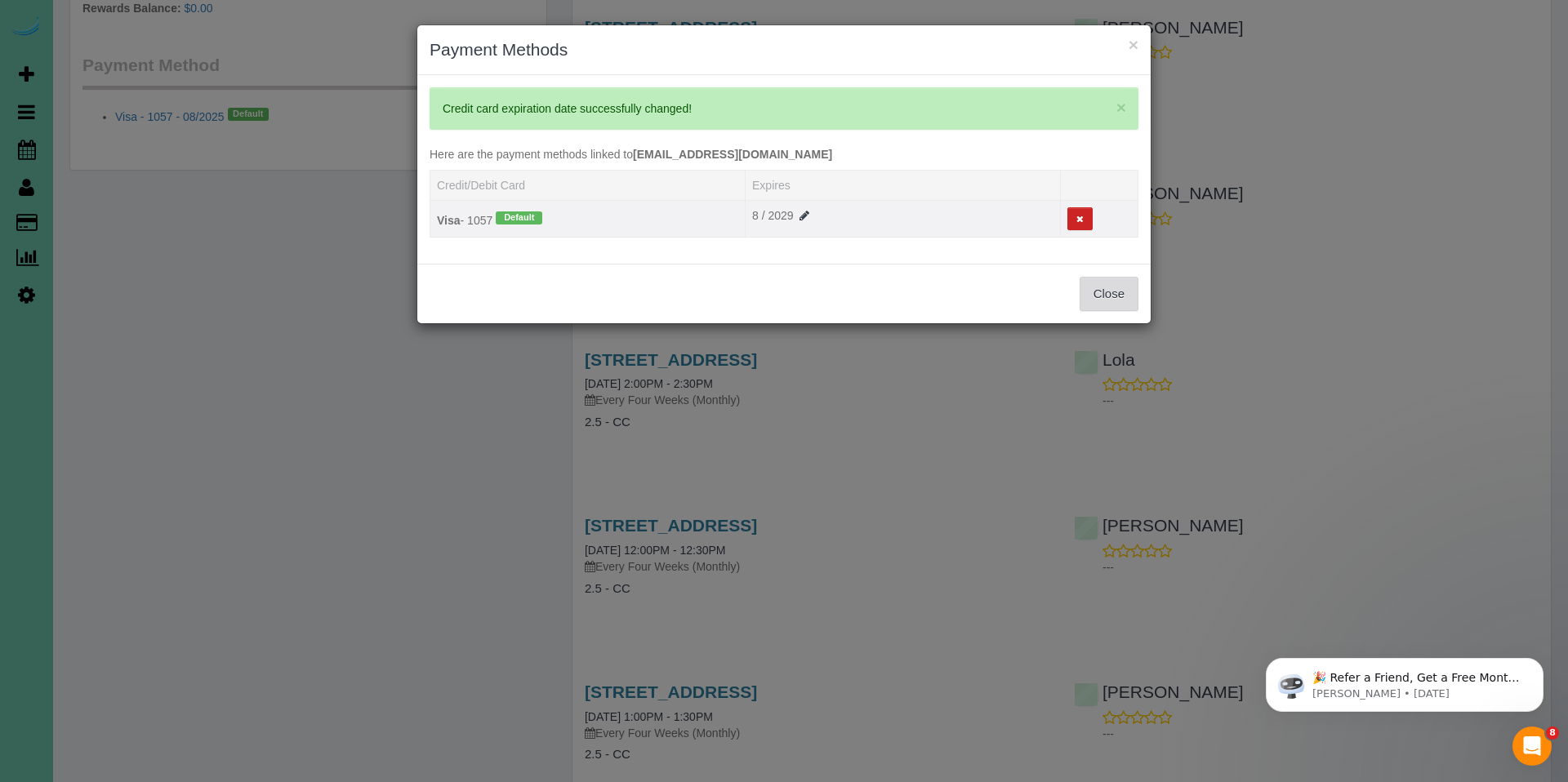
click at [1115, 297] on button "Close" at bounding box center [1109, 294] width 58 height 34
